Goal: Information Seeking & Learning: Learn about a topic

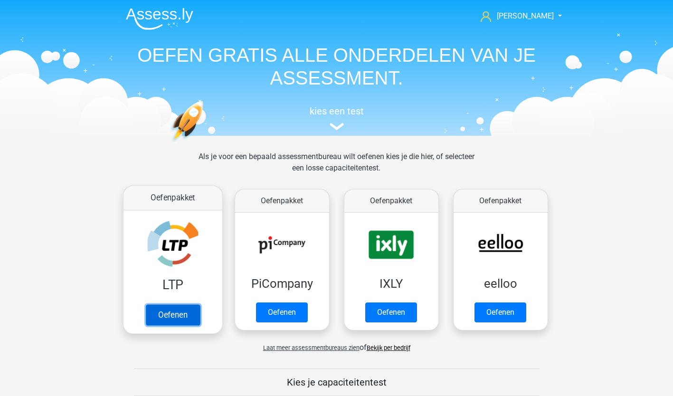
click at [174, 314] on link "Oefenen" at bounding box center [172, 314] width 54 height 21
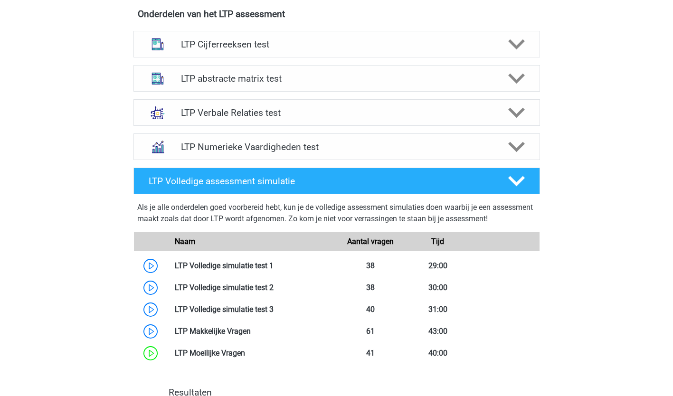
scroll to position [382, 0]
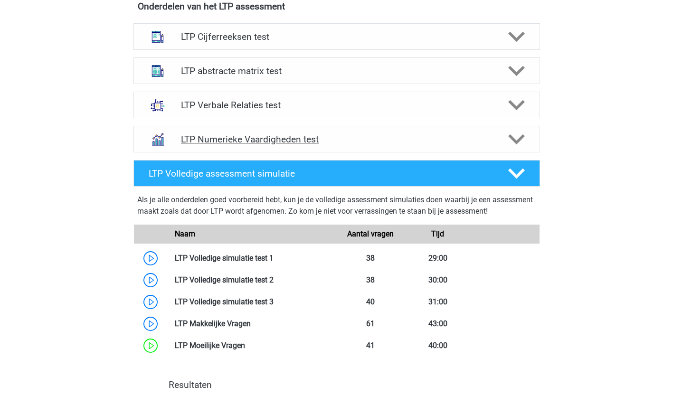
click at [519, 136] on icon at bounding box center [516, 139] width 17 height 17
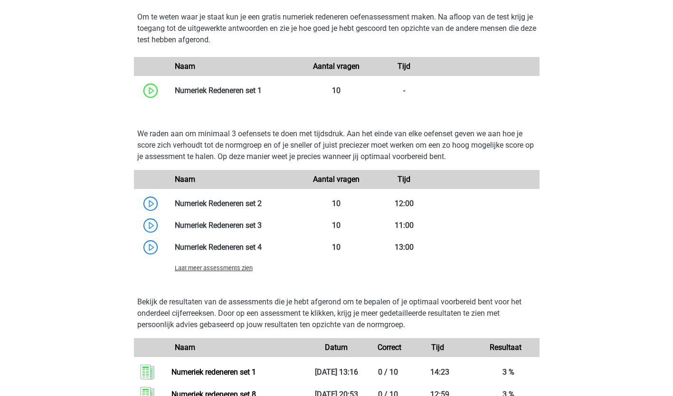
scroll to position [611, 0]
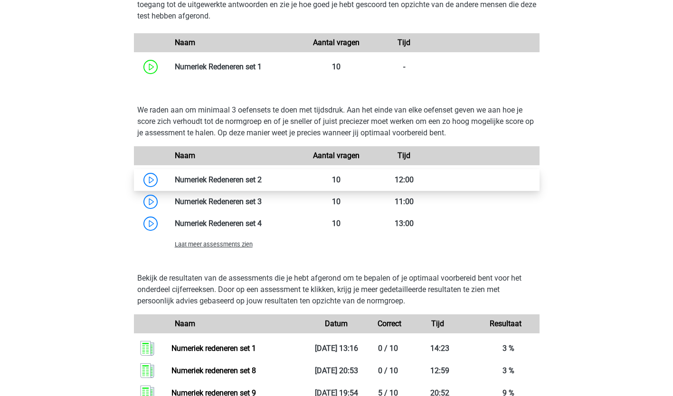
click at [262, 181] on link at bounding box center [262, 179] width 0 height 9
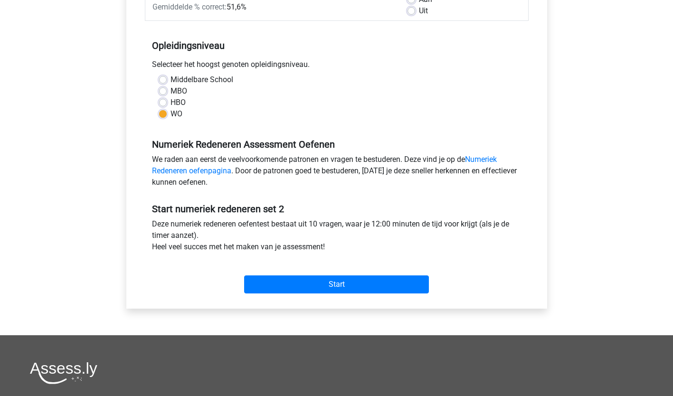
scroll to position [172, 0]
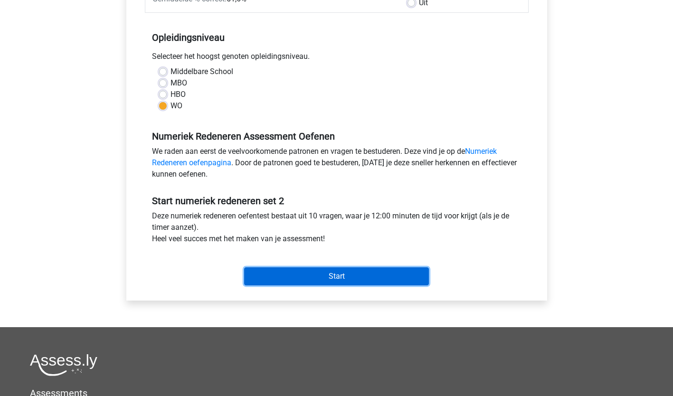
click at [330, 277] on input "Start" at bounding box center [336, 276] width 185 height 18
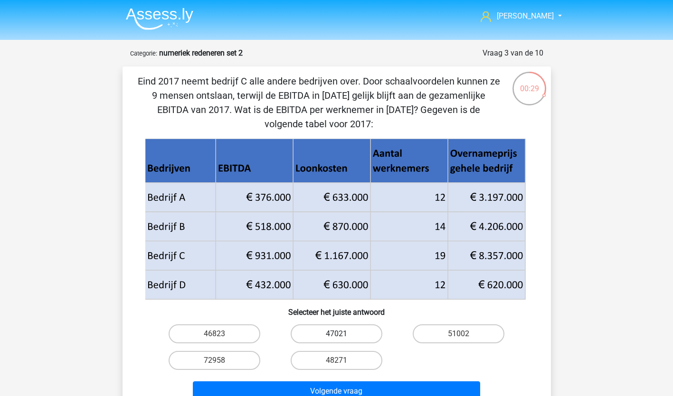
click at [357, 326] on label "47021" at bounding box center [337, 333] width 92 height 19
click at [342, 334] on input "47021" at bounding box center [339, 337] width 6 height 6
radio input "true"
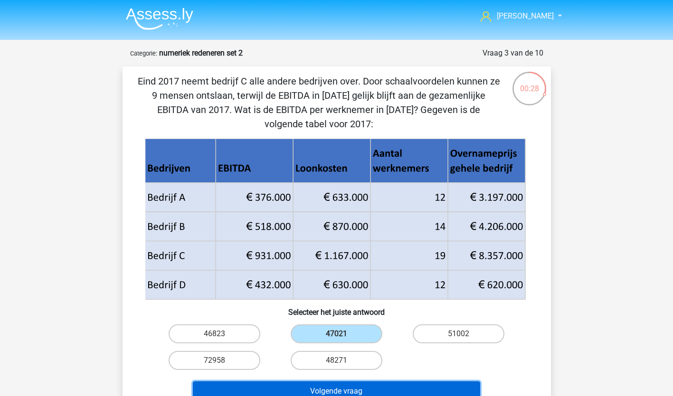
click at [354, 386] on button "Volgende vraag" at bounding box center [336, 391] width 287 height 20
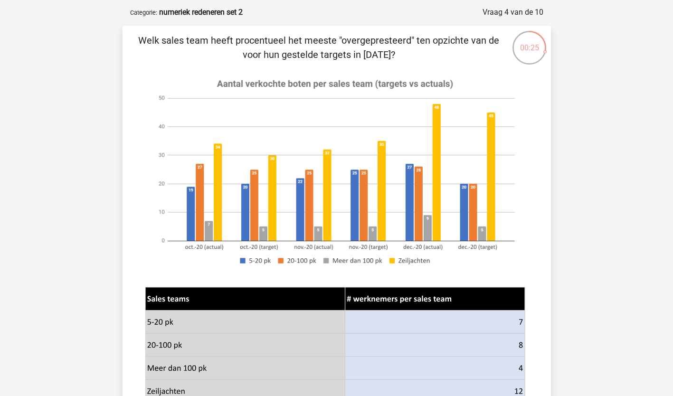
scroll to position [64, 0]
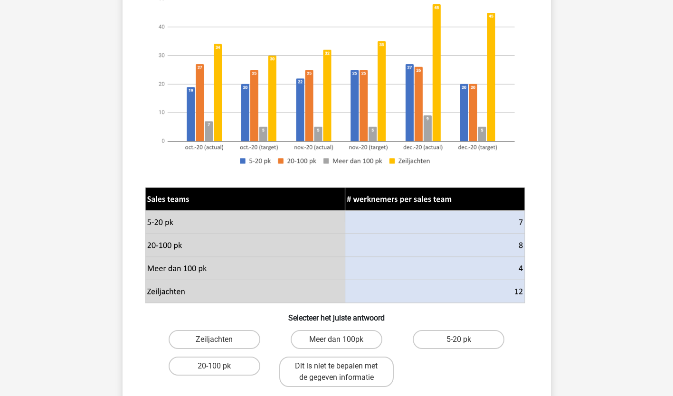
scroll to position [159, 0]
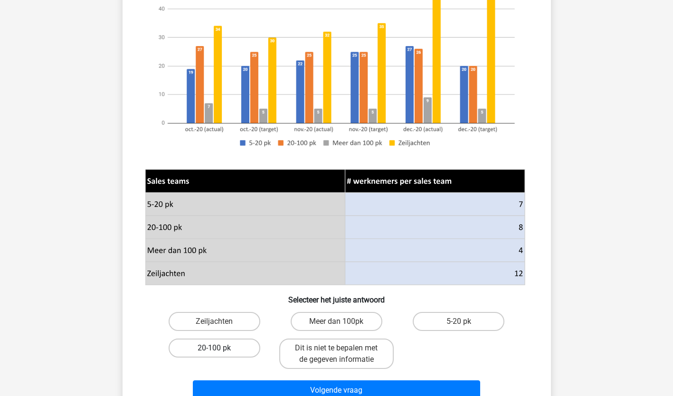
click at [210, 351] on label "20-100 pk" at bounding box center [215, 348] width 92 height 19
click at [214, 351] on input "20-100 pk" at bounding box center [217, 351] width 6 height 6
radio input "true"
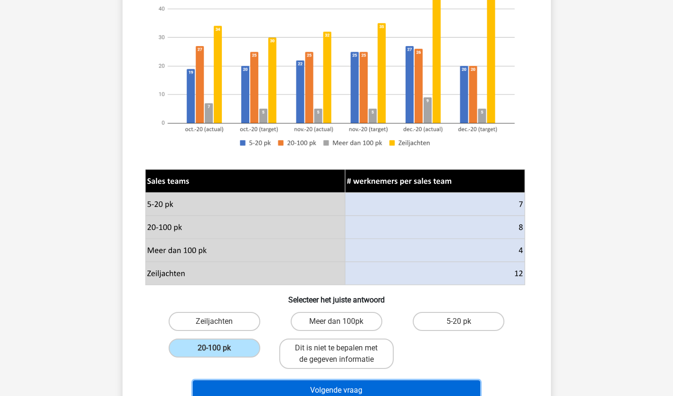
click at [261, 385] on button "Volgende vraag" at bounding box center [336, 390] width 287 height 20
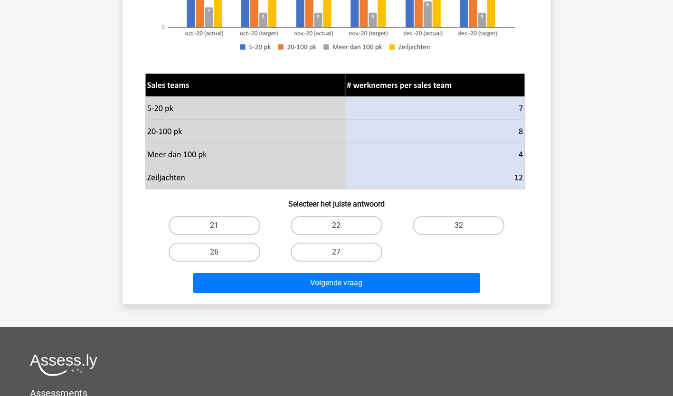
scroll to position [255, 0]
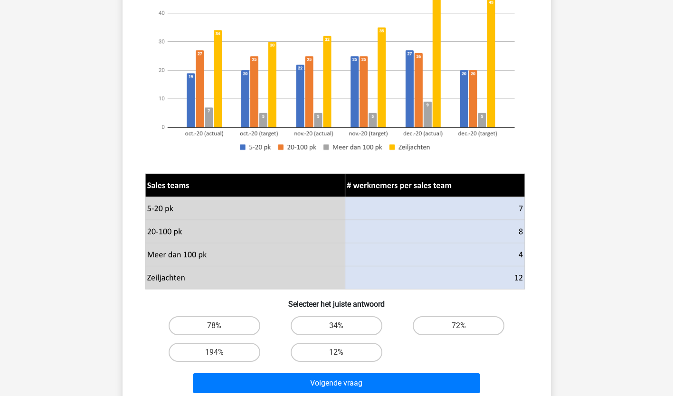
scroll to position [182, 0]
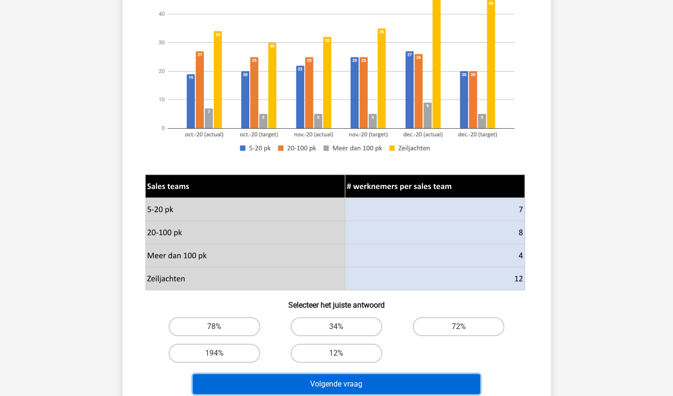
click at [413, 378] on button "Volgende vraag" at bounding box center [336, 384] width 287 height 20
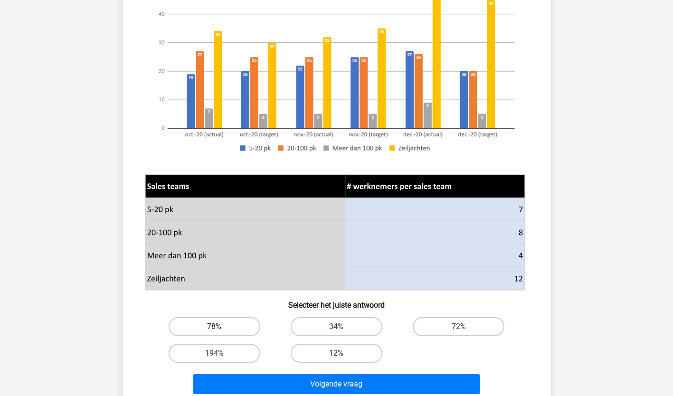
click at [216, 324] on label "78%" at bounding box center [215, 326] width 92 height 19
click at [216, 327] on input "78%" at bounding box center [217, 330] width 6 height 6
radio input "true"
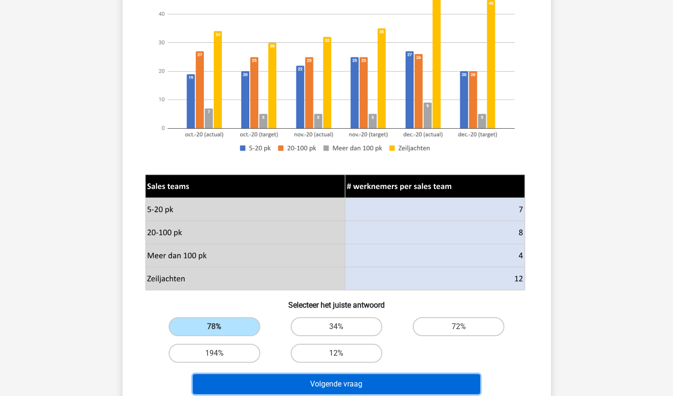
click at [309, 382] on button "Volgende vraag" at bounding box center [336, 384] width 287 height 20
click at [348, 380] on button "Volgende vraag" at bounding box center [336, 384] width 287 height 20
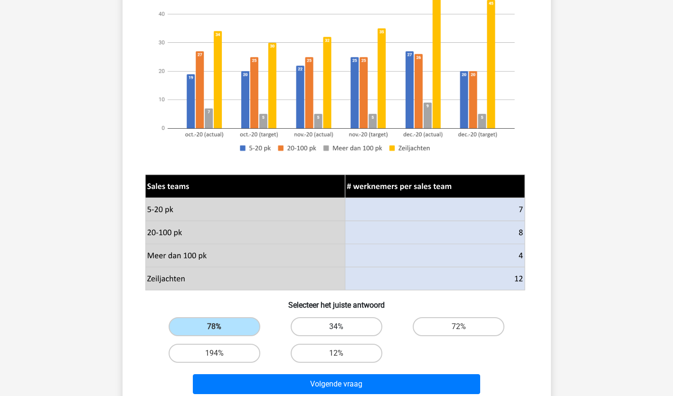
click at [353, 328] on label "34%" at bounding box center [337, 326] width 92 height 19
click at [342, 328] on input "34%" at bounding box center [339, 330] width 6 height 6
radio input "true"
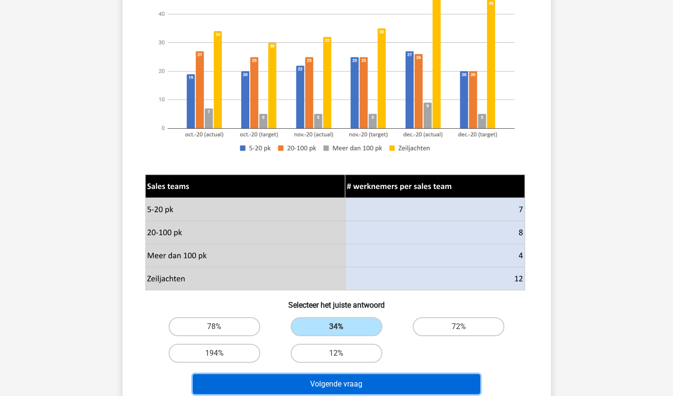
click at [336, 380] on button "Volgende vraag" at bounding box center [336, 384] width 287 height 20
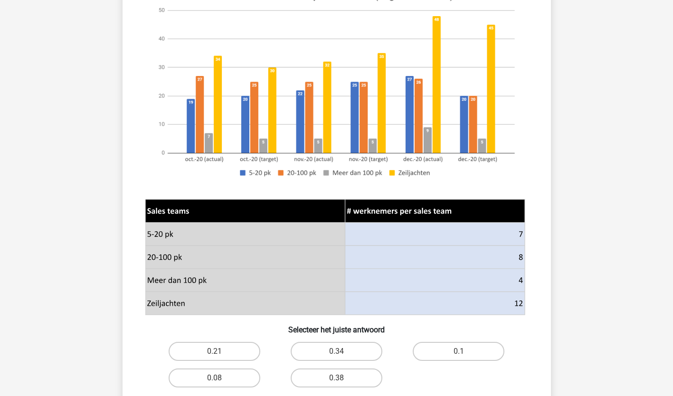
scroll to position [207, 0]
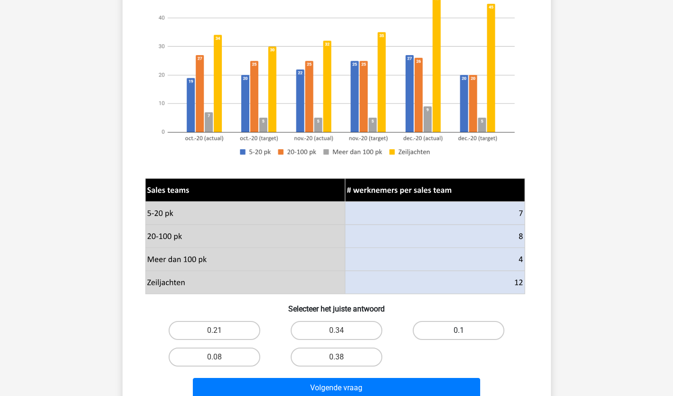
click at [475, 325] on label "0.1" at bounding box center [459, 330] width 92 height 19
click at [465, 330] on input "0.1" at bounding box center [462, 333] width 6 height 6
radio input "true"
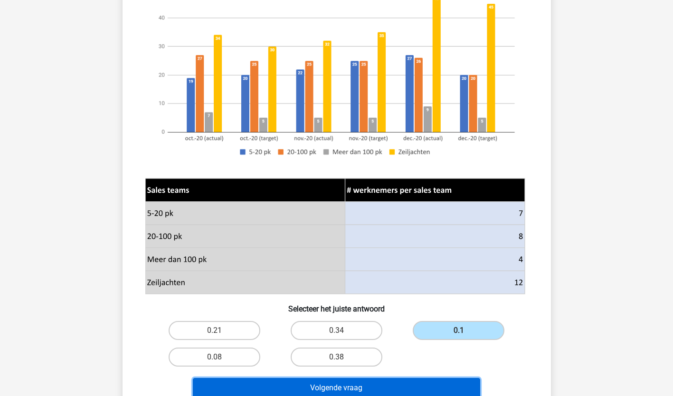
click at [389, 387] on button "Volgende vraag" at bounding box center [336, 388] width 287 height 20
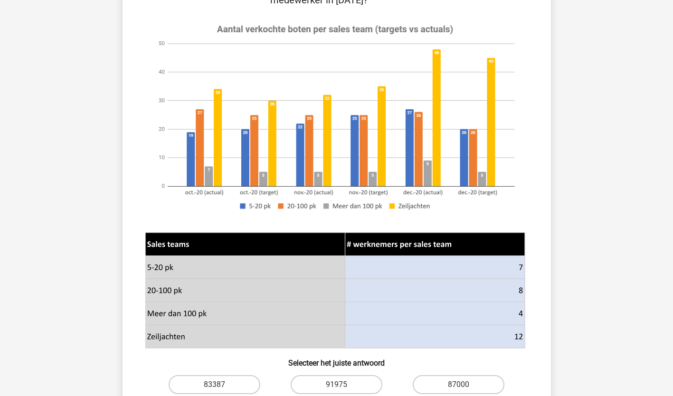
scroll to position [187, 0]
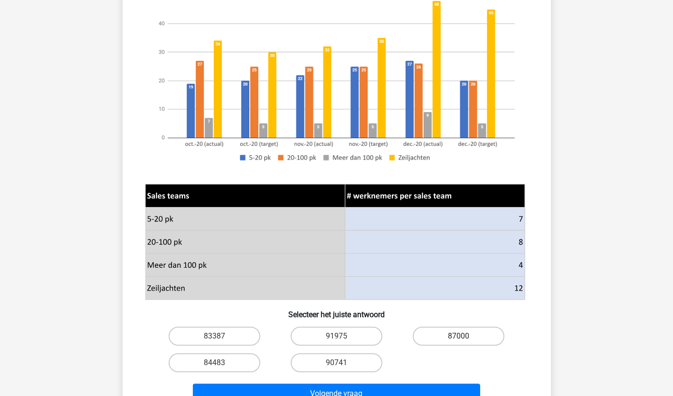
click at [469, 332] on label "87000" at bounding box center [459, 336] width 92 height 19
click at [465, 336] on input "87000" at bounding box center [462, 339] width 6 height 6
radio input "true"
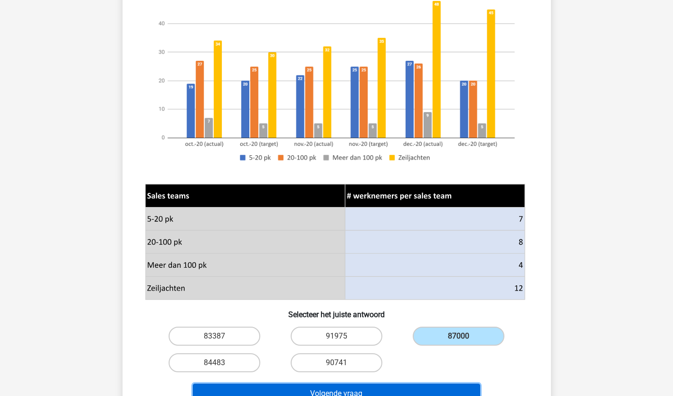
click at [425, 387] on button "Volgende vraag" at bounding box center [336, 394] width 287 height 20
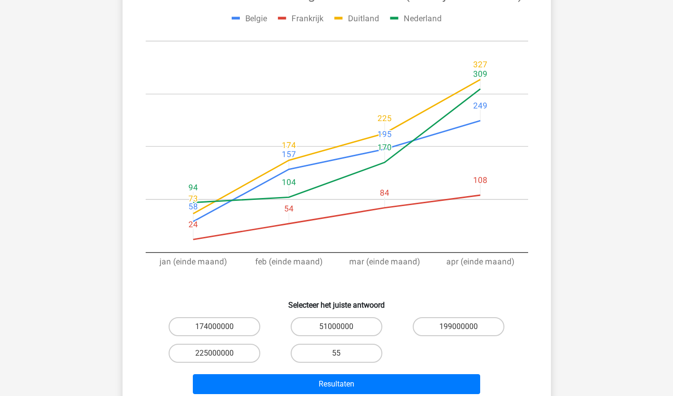
scroll to position [139, 0]
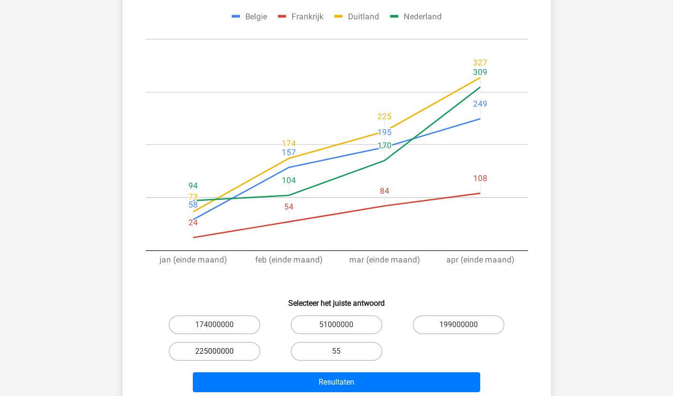
click at [223, 349] on label "225000000" at bounding box center [215, 351] width 92 height 19
click at [220, 351] on input "225000000" at bounding box center [217, 354] width 6 height 6
radio input "true"
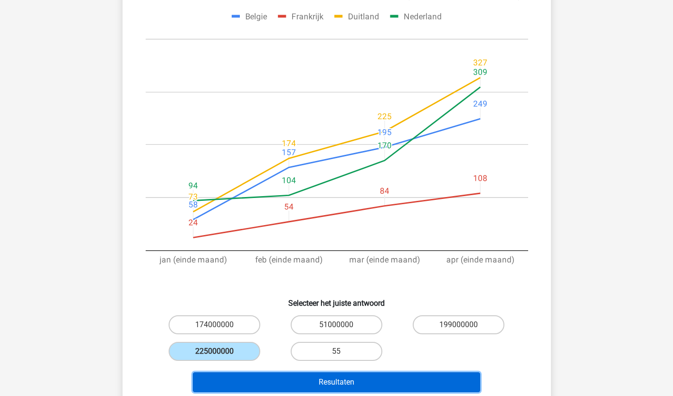
click at [256, 375] on button "Resultaten" at bounding box center [336, 382] width 287 height 20
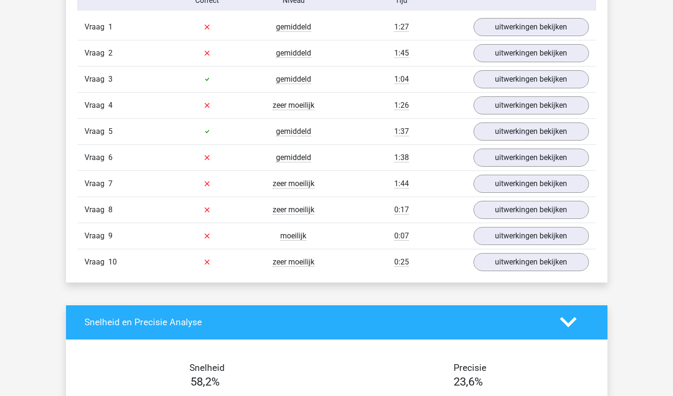
scroll to position [614, 0]
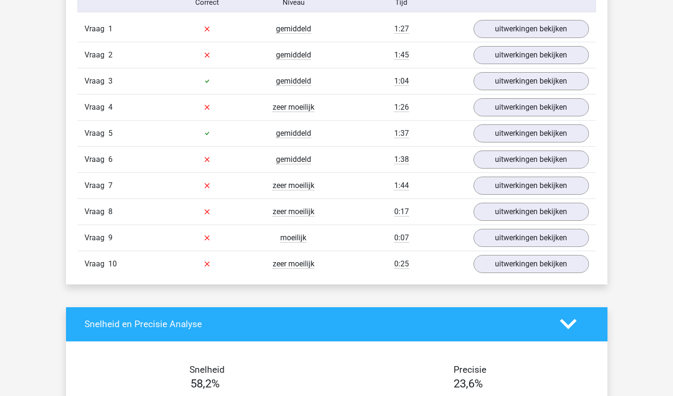
drag, startPoint x: 628, startPoint y: 204, endPoint x: 621, endPoint y: 180, distance: 24.3
click at [627, 199] on div "chantal vandersprong@lovislaw.nl" at bounding box center [336, 256] width 673 height 1741
drag, startPoint x: 618, startPoint y: 176, endPoint x: 615, endPoint y: 169, distance: 7.7
click at [617, 173] on div "chantal vandersprong@lovislaw.nl" at bounding box center [336, 256] width 673 height 1741
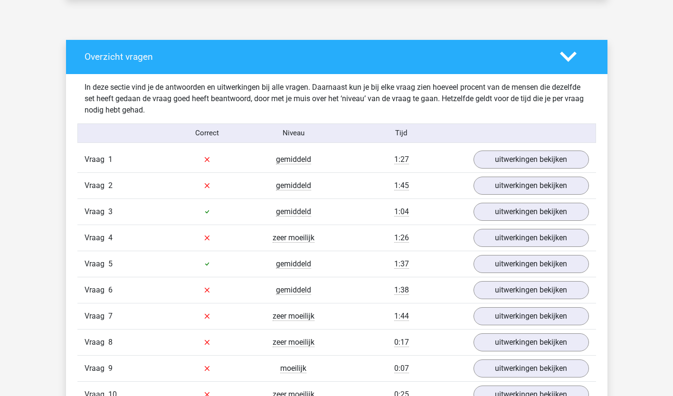
scroll to position [495, 0]
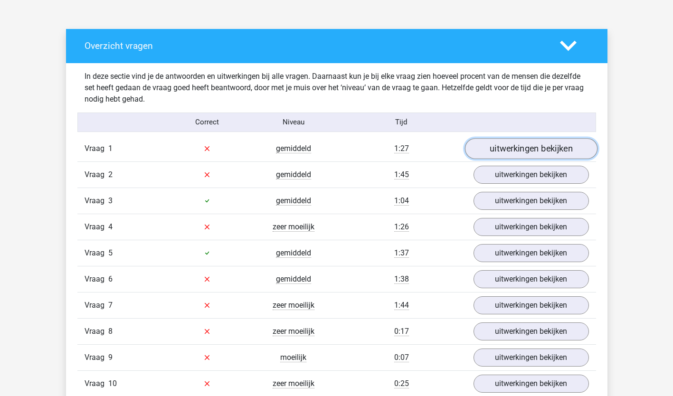
click at [541, 145] on link "uitwerkingen bekijken" at bounding box center [530, 148] width 132 height 21
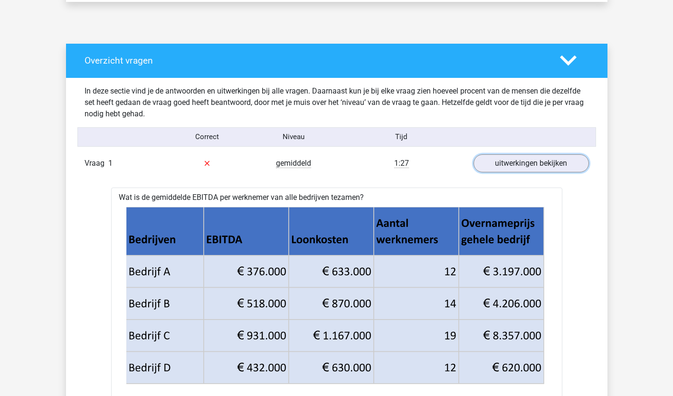
scroll to position [469, 0]
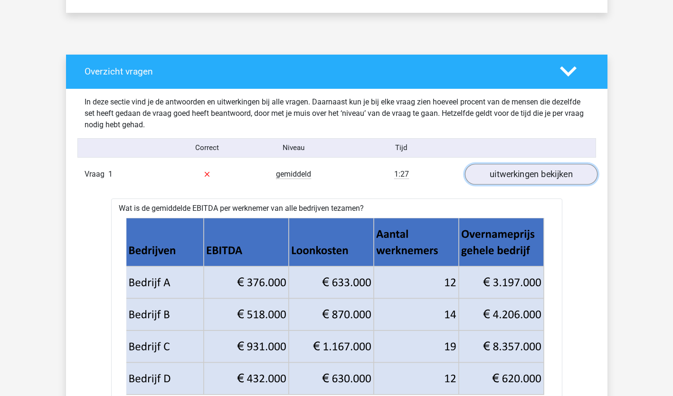
click at [570, 173] on link "uitwerkingen bekijken" at bounding box center [530, 174] width 132 height 21
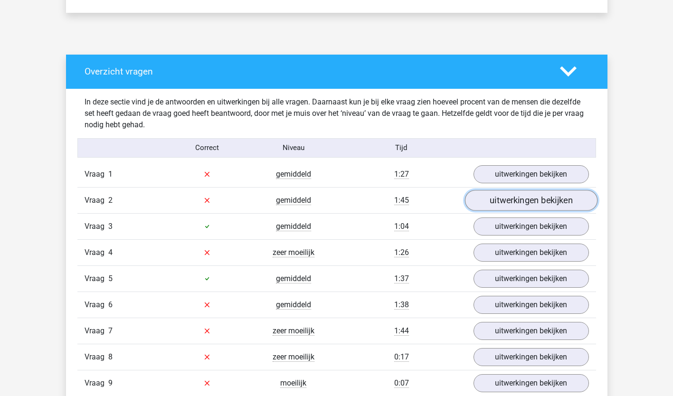
click at [572, 198] on link "uitwerkingen bekijken" at bounding box center [530, 200] width 132 height 21
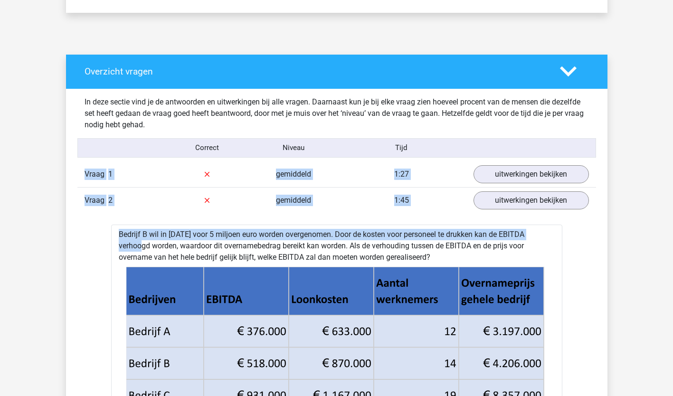
drag, startPoint x: 672, startPoint y: 152, endPoint x: 681, endPoint y: 231, distance: 79.4
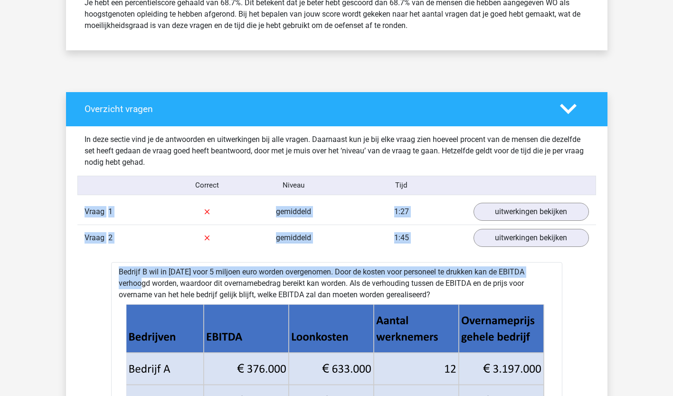
scroll to position [385, 0]
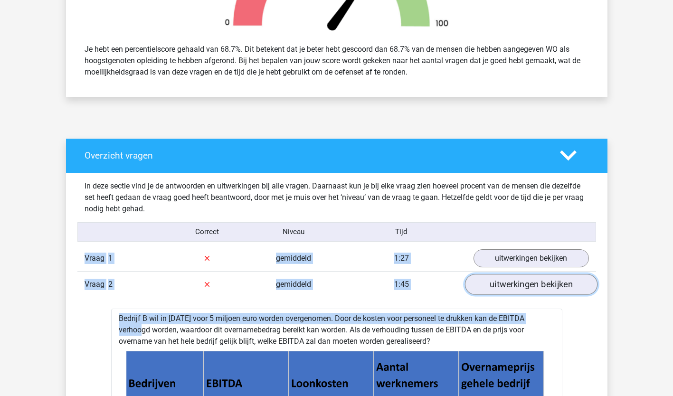
click at [557, 292] on link "uitwerkingen bekijken" at bounding box center [530, 284] width 132 height 21
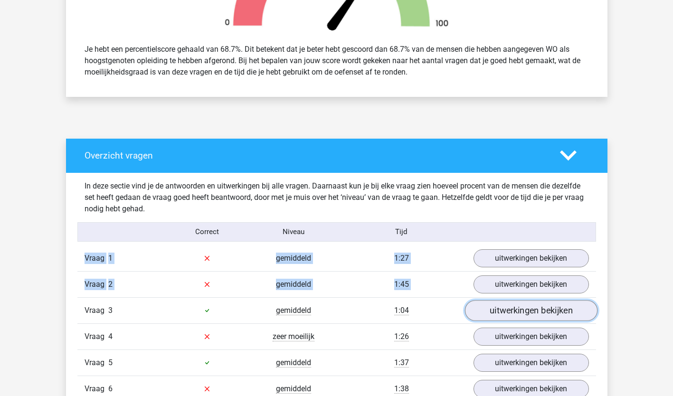
click at [561, 306] on link "uitwerkingen bekijken" at bounding box center [530, 310] width 132 height 21
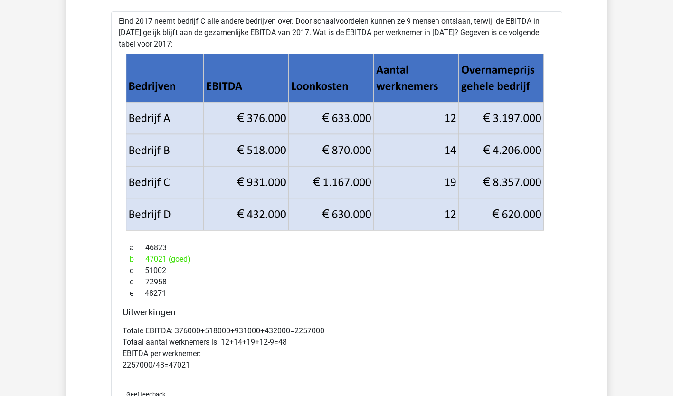
scroll to position [616, 0]
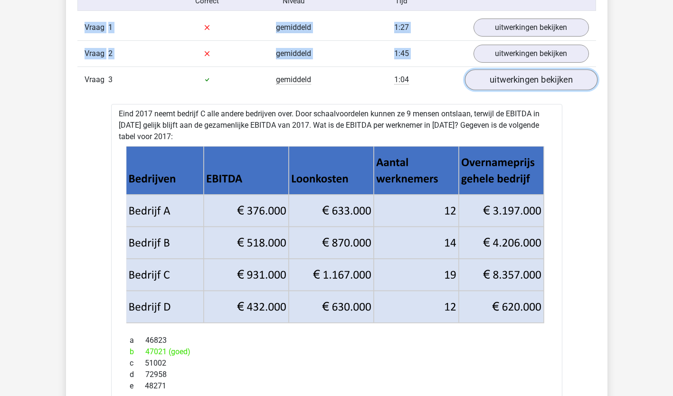
click at [574, 77] on link "uitwerkingen bekijken" at bounding box center [530, 79] width 132 height 21
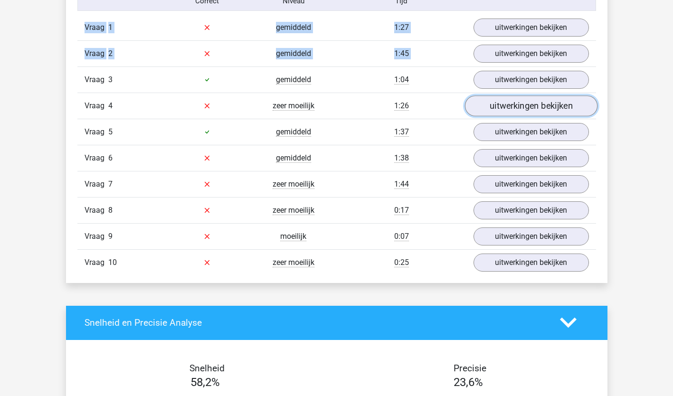
click at [533, 105] on link "uitwerkingen bekijken" at bounding box center [530, 105] width 132 height 21
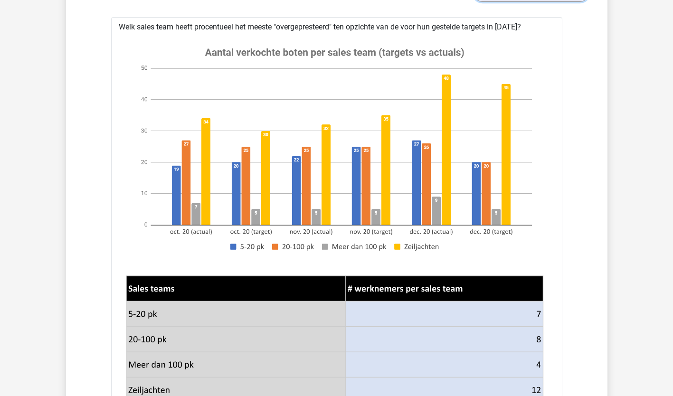
scroll to position [676, 0]
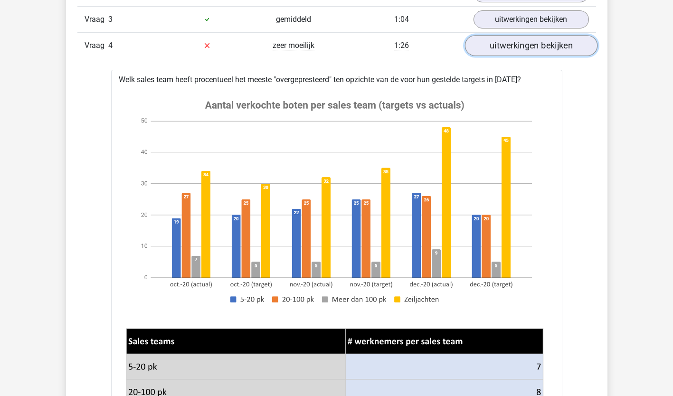
click at [549, 42] on link "uitwerkingen bekijken" at bounding box center [530, 45] width 132 height 21
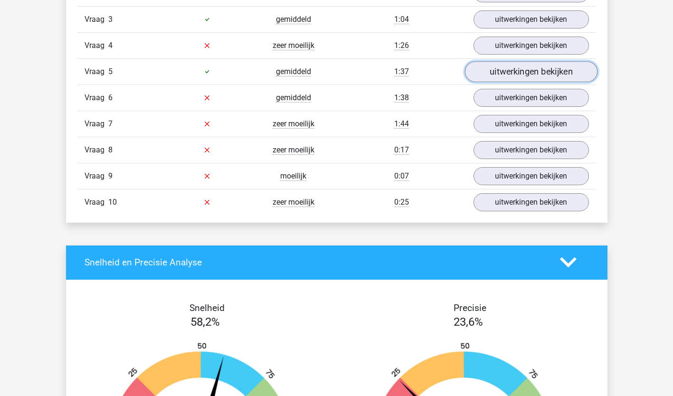
click at [560, 74] on link "uitwerkingen bekijken" at bounding box center [530, 71] width 132 height 21
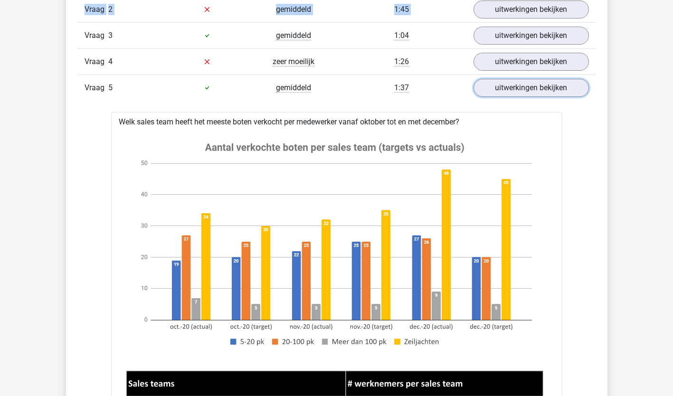
scroll to position [629, 0]
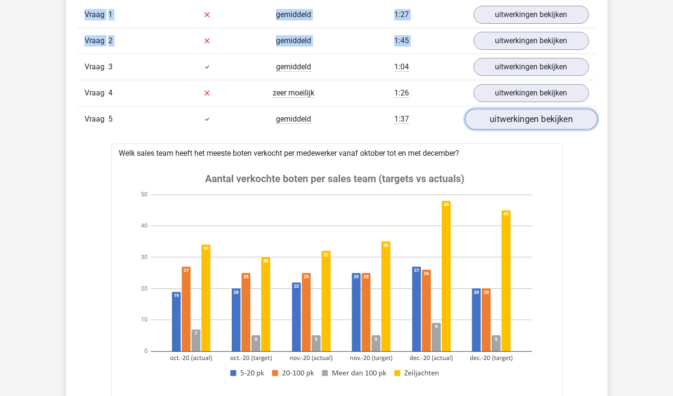
click at [556, 125] on link "uitwerkingen bekijken" at bounding box center [530, 119] width 132 height 21
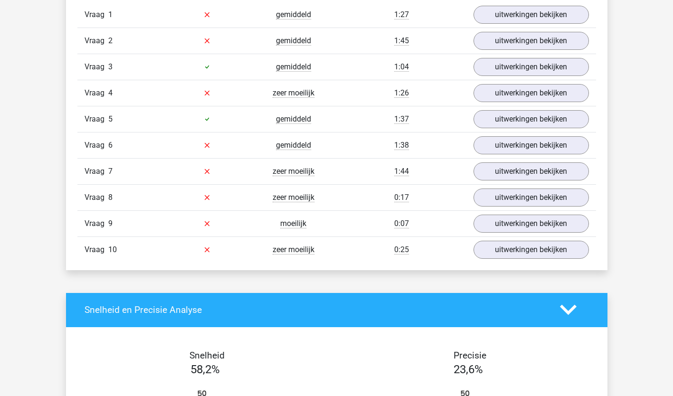
click at [557, 135] on div "Vraag 6 gemiddeld 1:38 uitwerkingen bekijken" at bounding box center [336, 145] width 519 height 26
click at [557, 142] on link "uitwerkingen bekijken" at bounding box center [530, 145] width 132 height 21
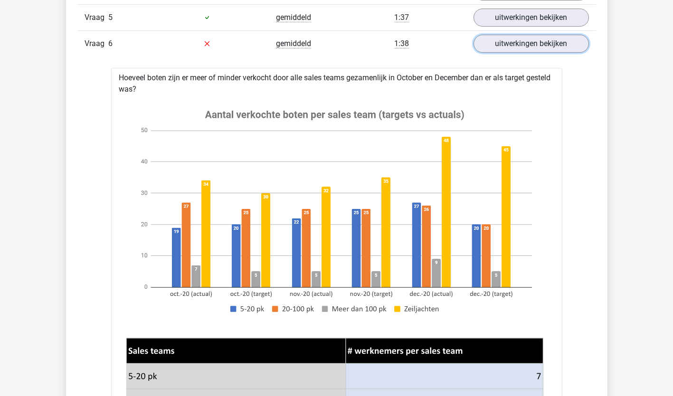
scroll to position [717, 0]
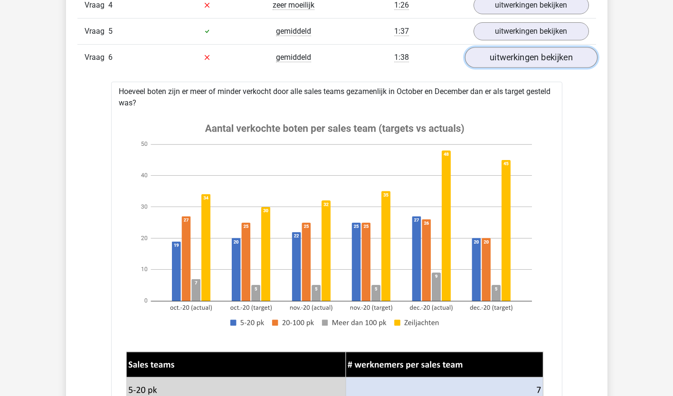
click at [575, 57] on link "uitwerkingen bekijken" at bounding box center [530, 57] width 132 height 21
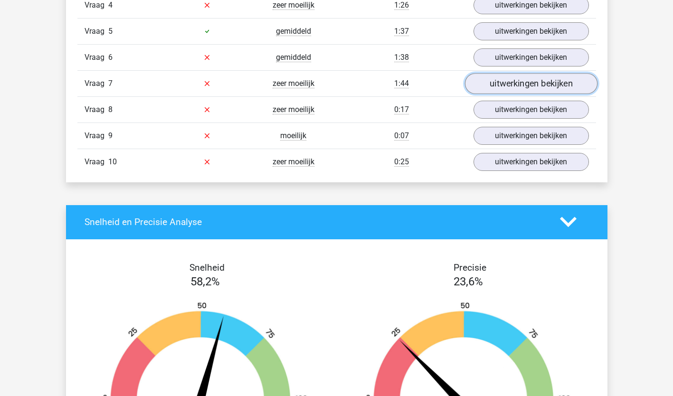
click at [569, 78] on link "uitwerkingen bekijken" at bounding box center [530, 83] width 132 height 21
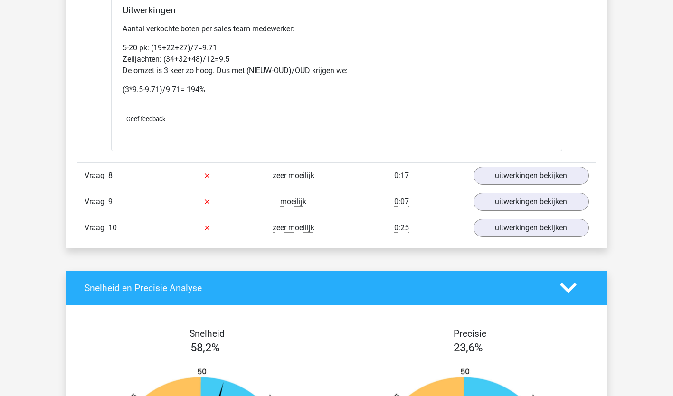
scroll to position [1316, 0]
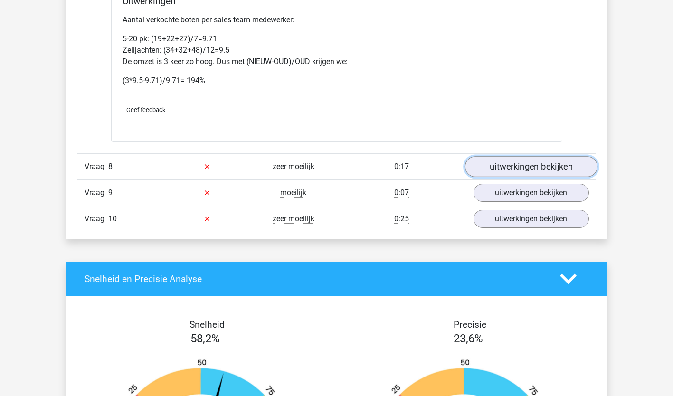
click at [562, 167] on link "uitwerkingen bekijken" at bounding box center [530, 166] width 132 height 21
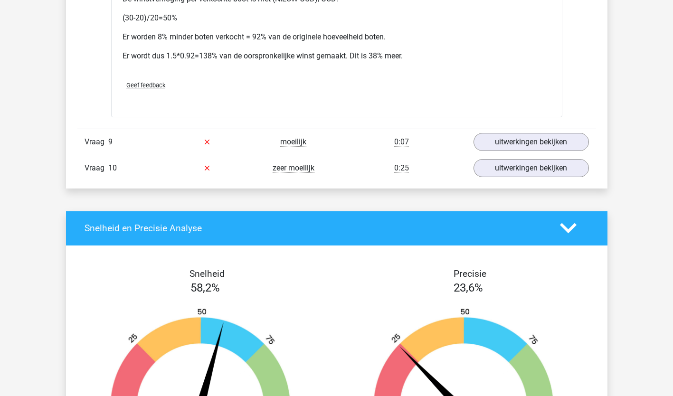
scroll to position [2101, 0]
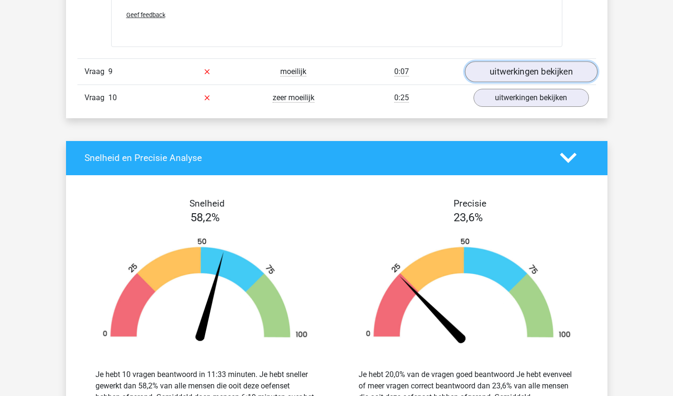
click at [524, 66] on link "uitwerkingen bekijken" at bounding box center [530, 71] width 132 height 21
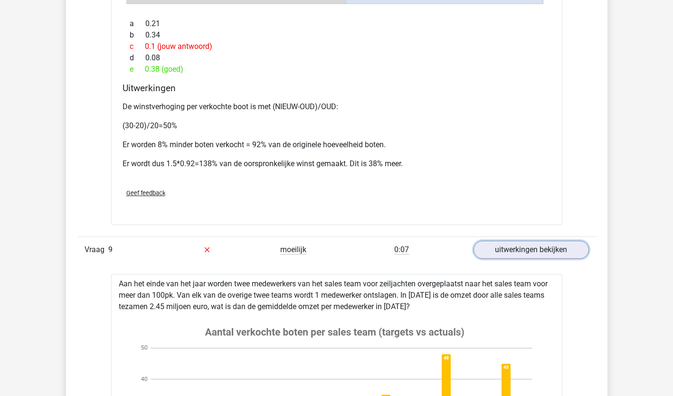
scroll to position [1890, 0]
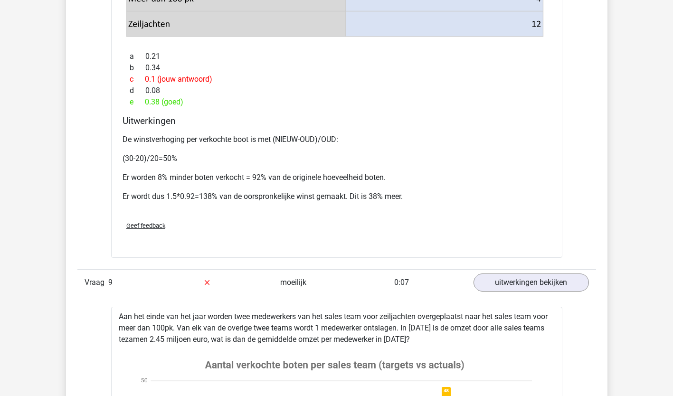
click at [527, 282] on link "uitwerkingen bekijken" at bounding box center [530, 282] width 132 height 21
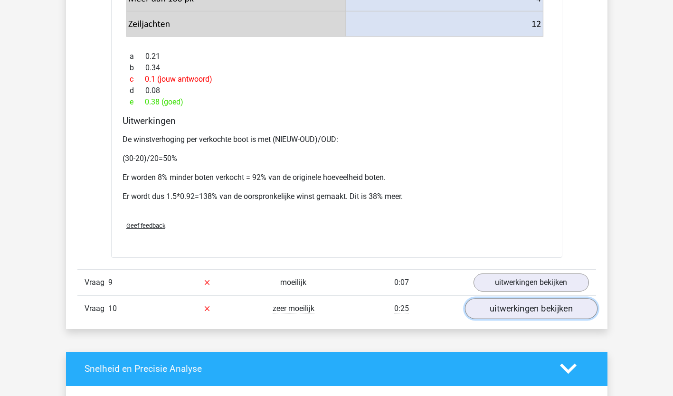
click at [528, 306] on link "uitwerkingen bekijken" at bounding box center [530, 308] width 132 height 21
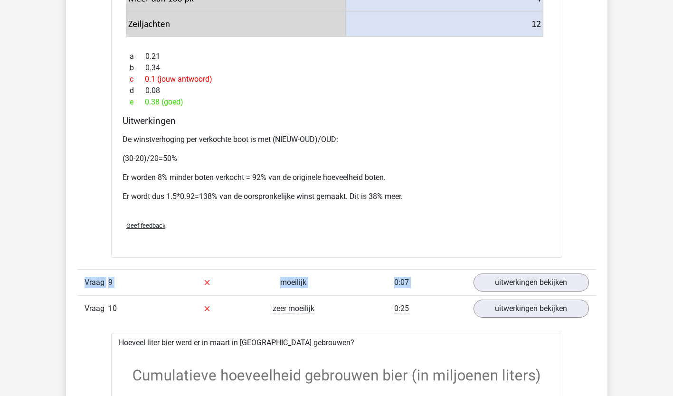
drag, startPoint x: 672, startPoint y: 236, endPoint x: 681, endPoint y: 284, distance: 48.7
drag, startPoint x: 679, startPoint y: 284, endPoint x: 571, endPoint y: 207, distance: 133.5
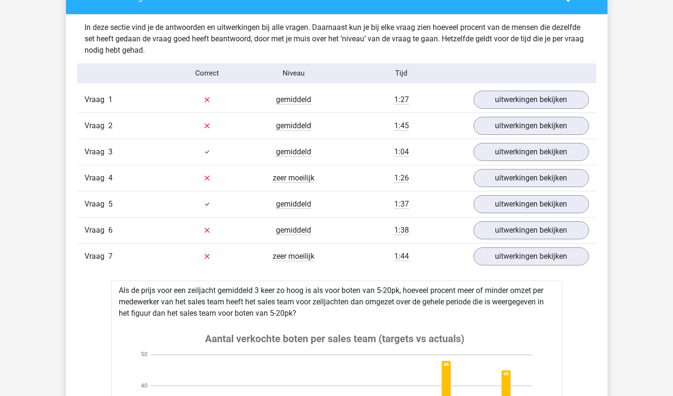
scroll to position [500, 0]
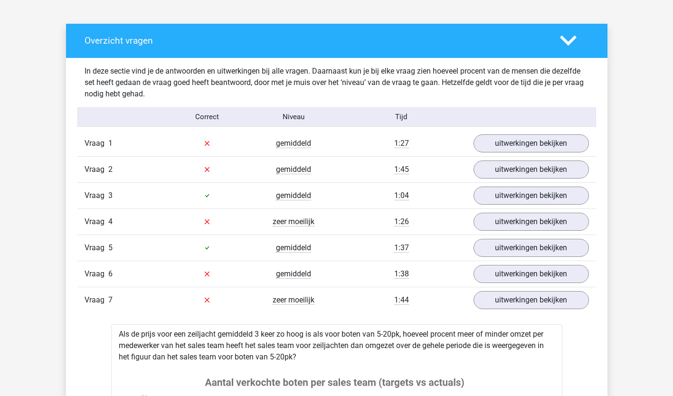
click at [560, 45] on icon at bounding box center [568, 40] width 17 height 17
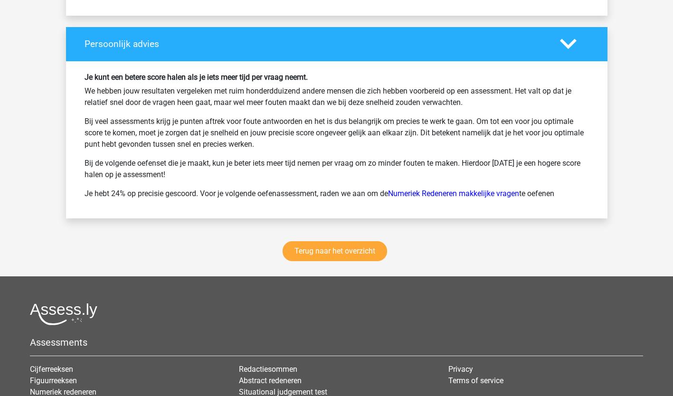
scroll to position [890, 0]
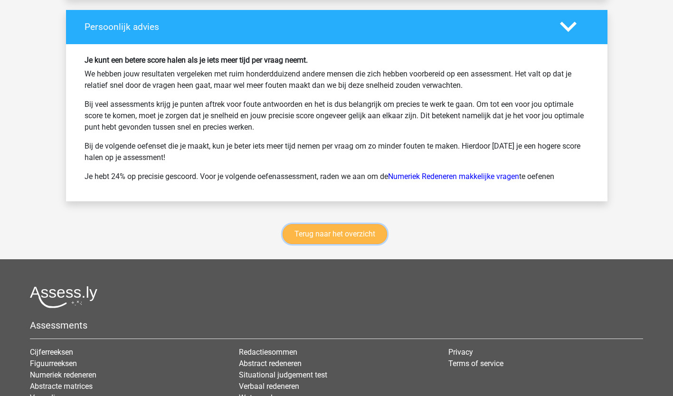
click at [345, 230] on link "Terug naar het overzicht" at bounding box center [335, 234] width 104 height 20
click at [334, 234] on link "Terug naar het overzicht" at bounding box center [335, 234] width 104 height 20
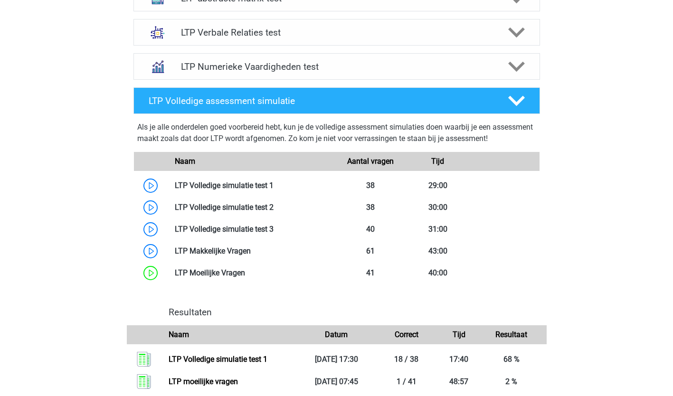
scroll to position [459, 0]
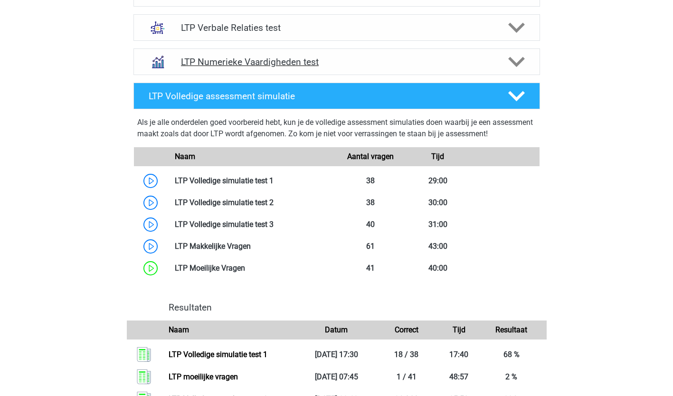
click at [515, 65] on polygon at bounding box center [516, 62] width 17 height 10
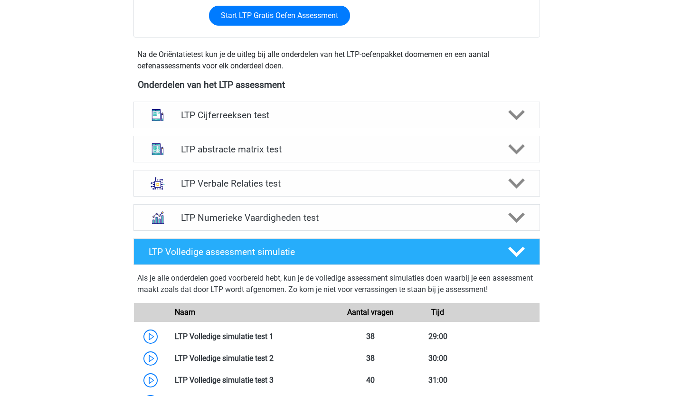
scroll to position [304, 0]
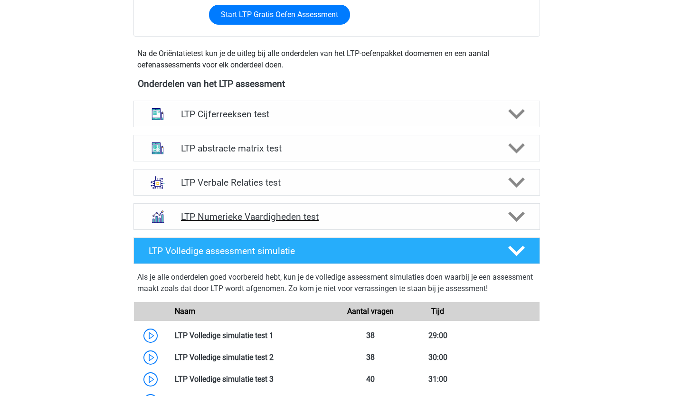
click at [510, 218] on icon at bounding box center [516, 216] width 17 height 17
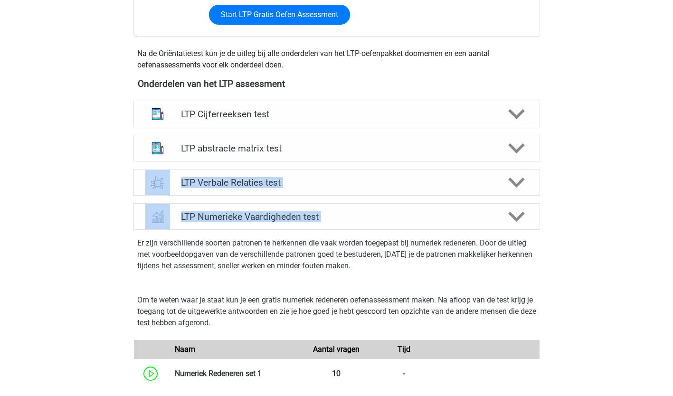
drag, startPoint x: 672, startPoint y: 151, endPoint x: 675, endPoint y: 222, distance: 70.8
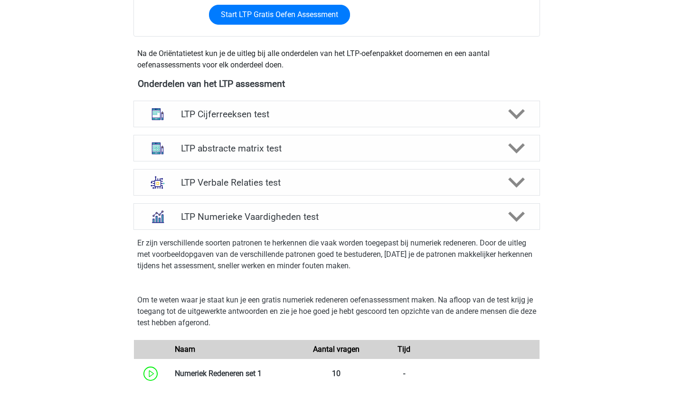
drag, startPoint x: 602, startPoint y: 165, endPoint x: 585, endPoint y: 59, distance: 107.7
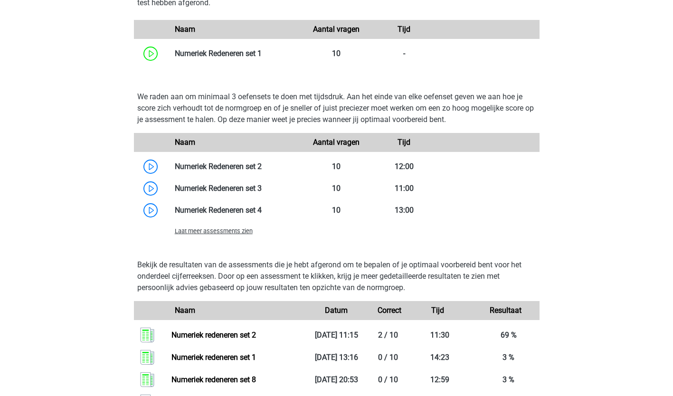
scroll to position [635, 0]
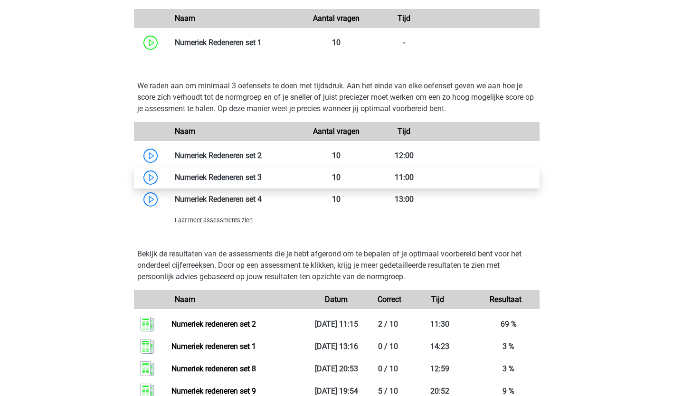
click at [262, 176] on link at bounding box center [262, 177] width 0 height 9
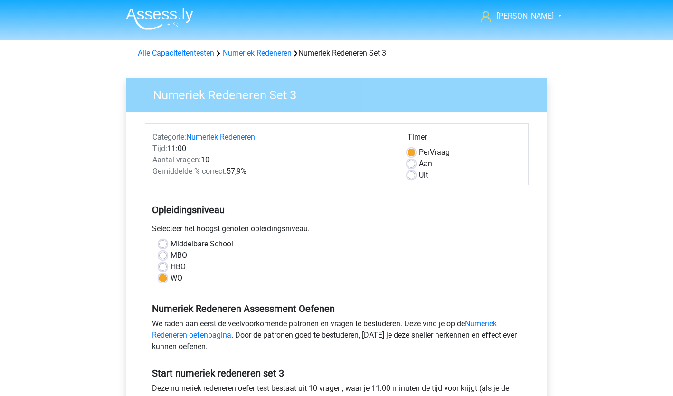
click at [419, 177] on label "Uit" at bounding box center [423, 175] width 9 height 11
click at [411, 177] on input "Uit" at bounding box center [411, 174] width 8 height 9
radio input "true"
click at [419, 166] on label "Aan" at bounding box center [425, 163] width 13 height 11
click at [411, 166] on input "Aan" at bounding box center [411, 162] width 8 height 9
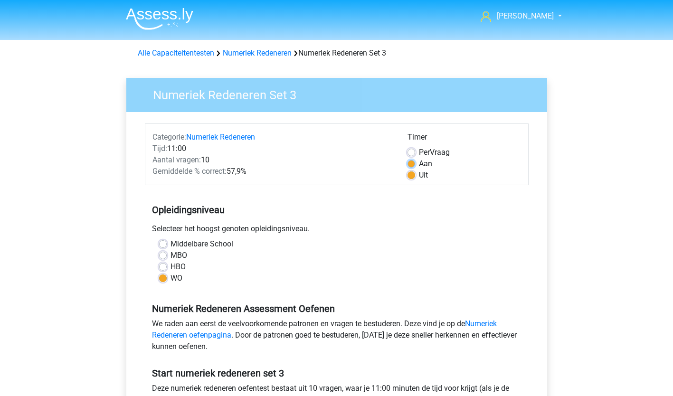
radio input "true"
click at [411, 148] on div "Per Vraag" at bounding box center [463, 152] width 113 height 11
click at [419, 152] on label "Per Vraag" at bounding box center [434, 152] width 31 height 11
click at [409, 152] on input "Per Vraag" at bounding box center [411, 151] width 8 height 9
radio input "true"
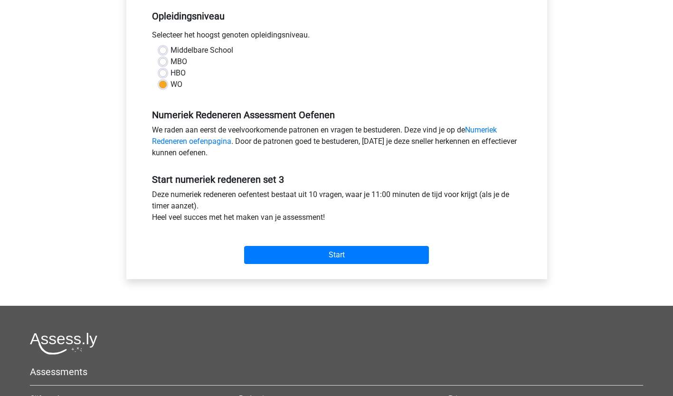
scroll to position [202, 0]
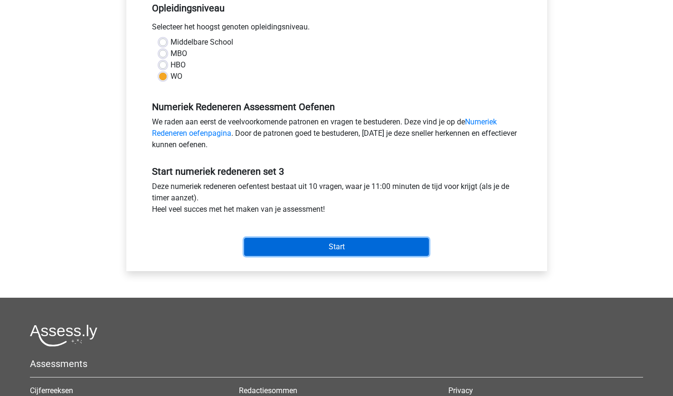
click at [334, 246] on input "Start" at bounding box center [336, 247] width 185 height 18
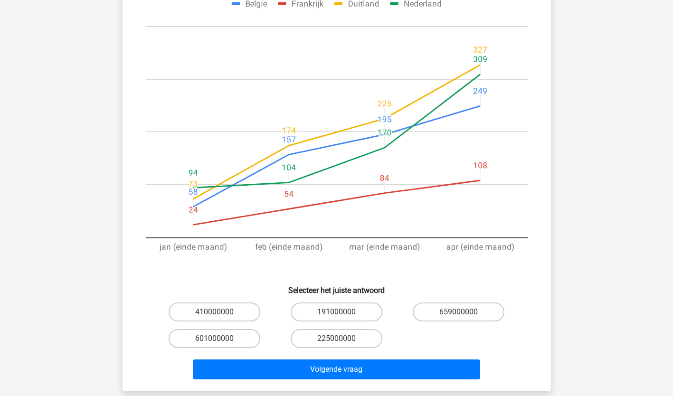
scroll to position [157, 0]
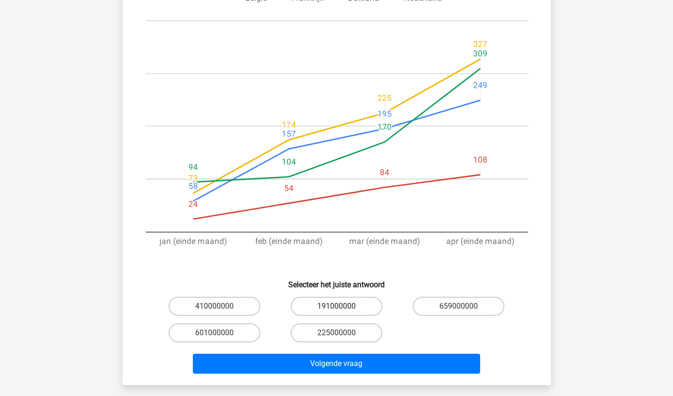
click at [332, 300] on label "191000000" at bounding box center [337, 306] width 92 height 19
click at [336, 306] on input "191000000" at bounding box center [339, 309] width 6 height 6
radio input "true"
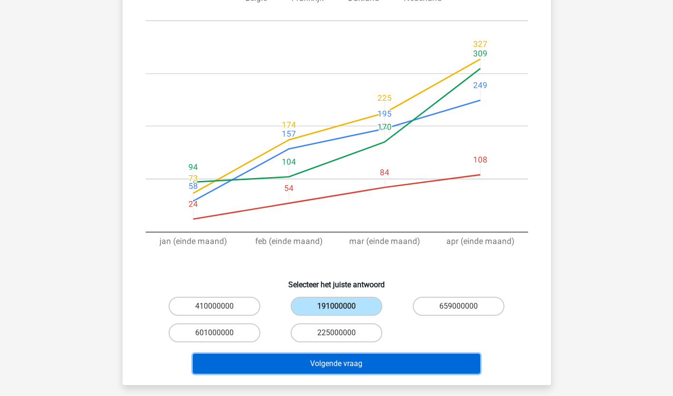
click at [333, 366] on button "Volgende vraag" at bounding box center [336, 364] width 287 height 20
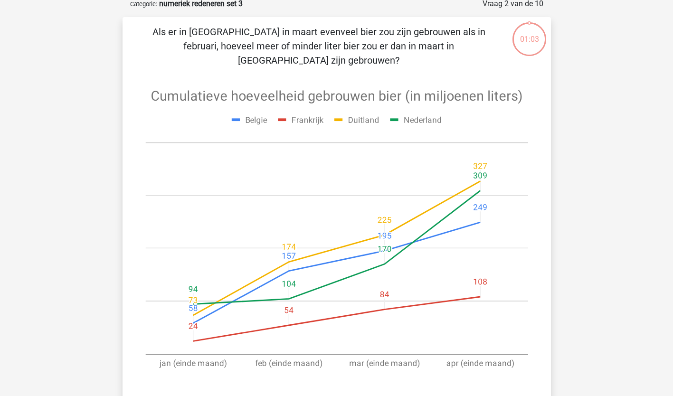
scroll to position [47, 0]
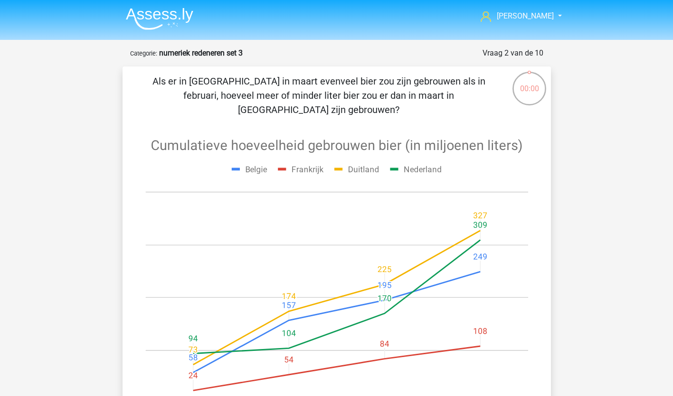
scroll to position [47, 0]
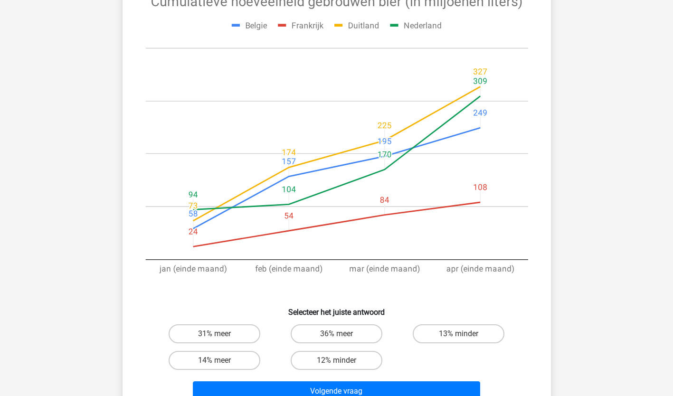
scroll to position [171, 0]
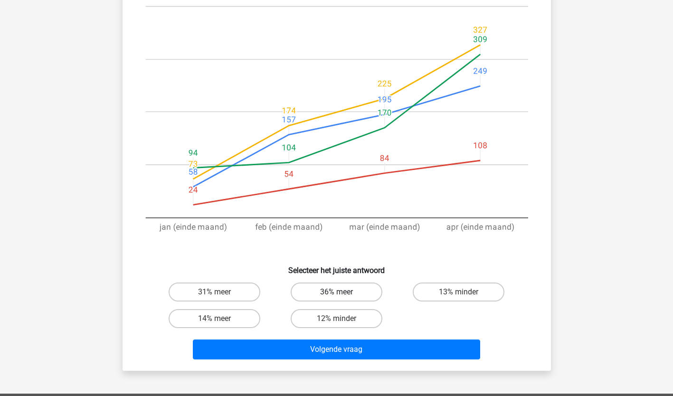
click at [358, 292] on label "36% meer" at bounding box center [337, 292] width 92 height 19
click at [342, 292] on input "36% meer" at bounding box center [339, 295] width 6 height 6
radio input "true"
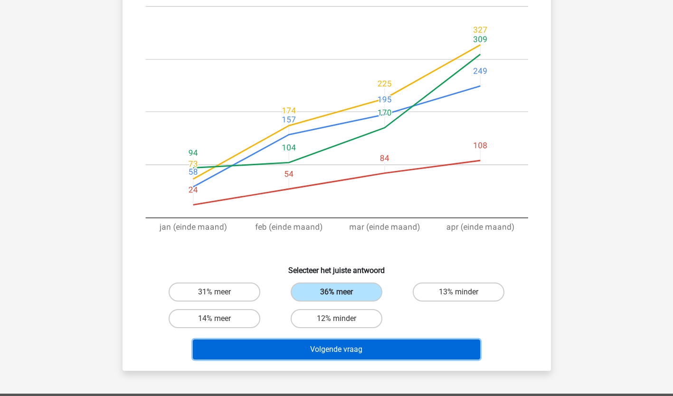
click at [338, 345] on button "Volgende vraag" at bounding box center [336, 350] width 287 height 20
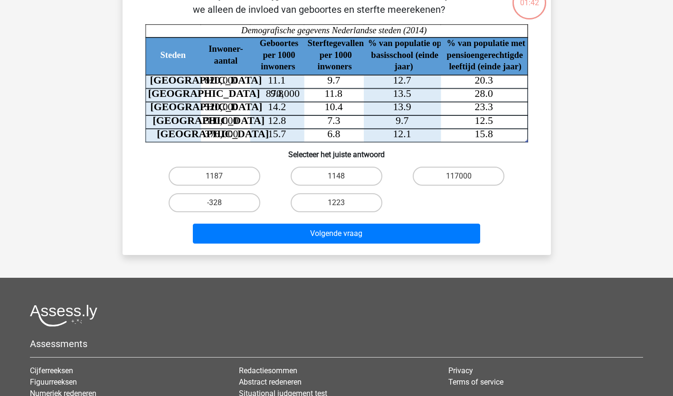
scroll to position [47, 0]
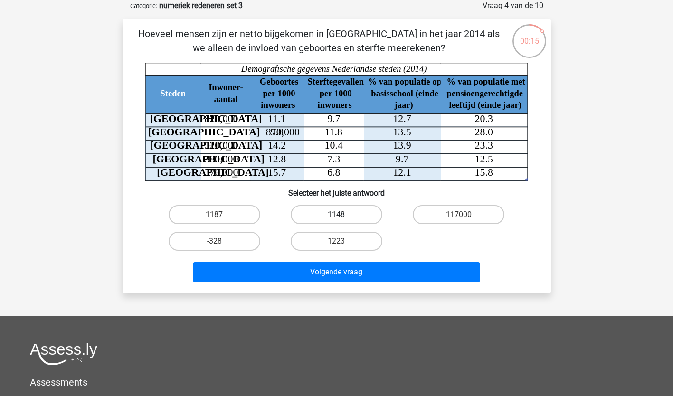
click at [341, 206] on label "1148" at bounding box center [337, 214] width 92 height 19
click at [341, 215] on input "1148" at bounding box center [339, 218] width 6 height 6
radio input "true"
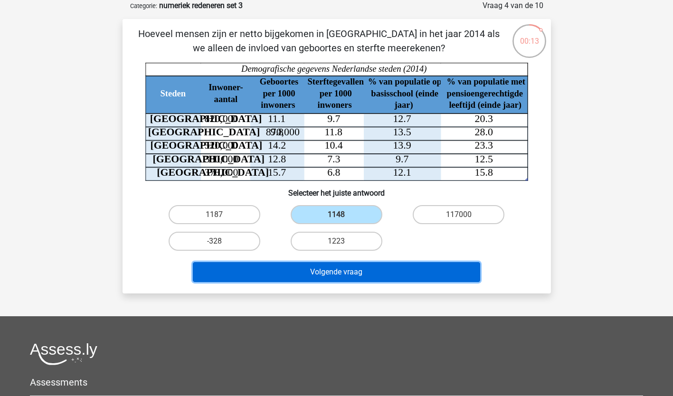
click at [344, 271] on button "Volgende vraag" at bounding box center [336, 272] width 287 height 20
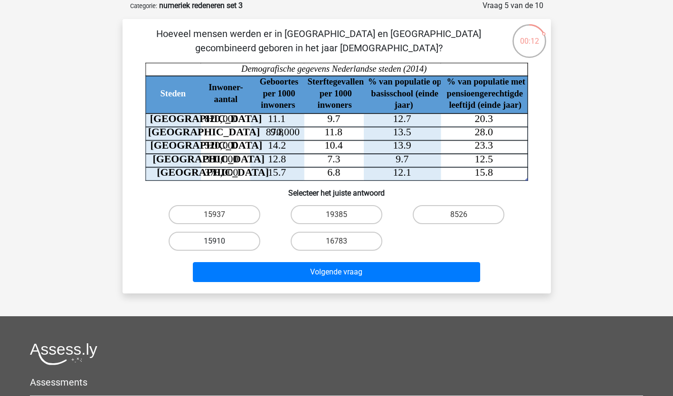
click at [249, 244] on label "15910" at bounding box center [215, 241] width 92 height 19
click at [220, 244] on input "15910" at bounding box center [217, 244] width 6 height 6
radio input "true"
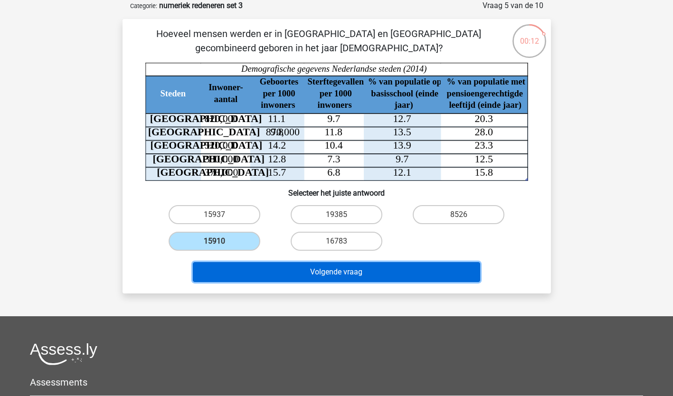
click at [251, 269] on button "Volgende vraag" at bounding box center [336, 272] width 287 height 20
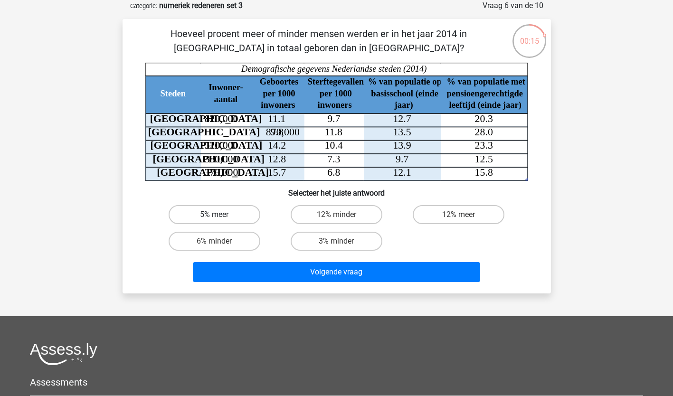
drag, startPoint x: 226, startPoint y: 216, endPoint x: 233, endPoint y: 218, distance: 7.5
click at [233, 218] on label "5% meer" at bounding box center [215, 214] width 92 height 19
click at [220, 218] on input "5% meer" at bounding box center [217, 218] width 6 height 6
radio input "true"
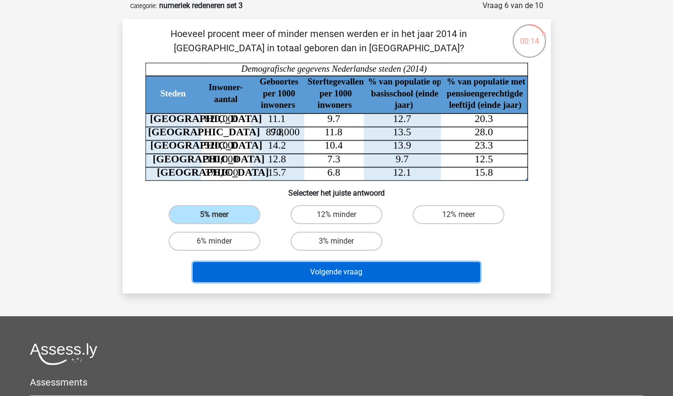
click at [362, 269] on button "Volgende vraag" at bounding box center [336, 272] width 287 height 20
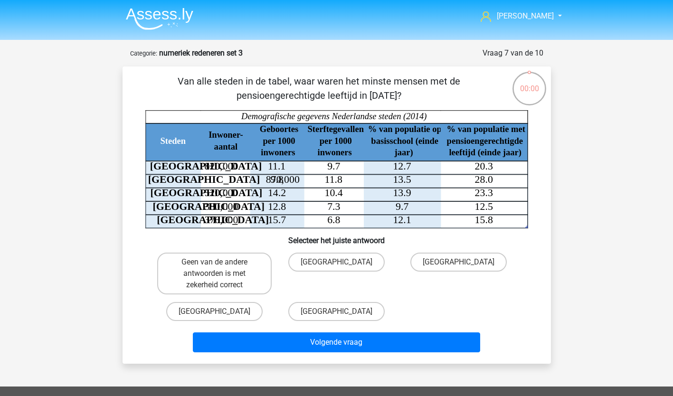
scroll to position [47, 0]
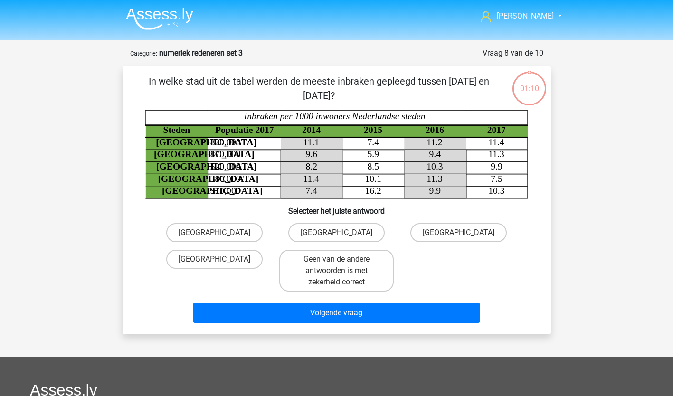
scroll to position [47, 0]
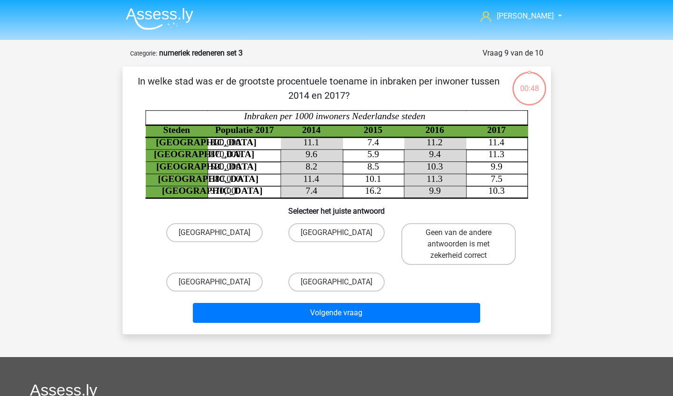
scroll to position [47, 0]
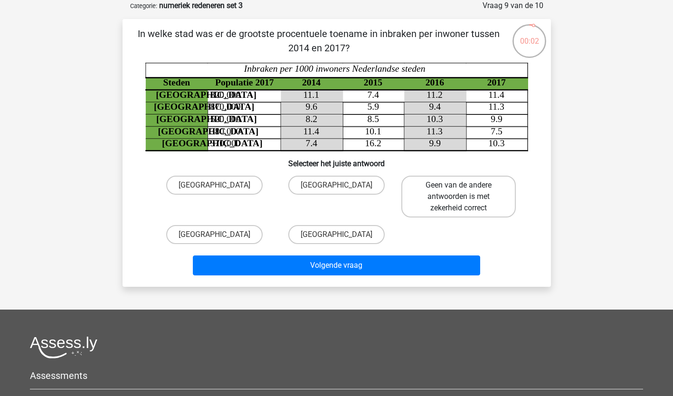
click at [441, 188] on label "Geen van de andere antwoorden is met zekerheid correct" at bounding box center [458, 197] width 114 height 42
click at [459, 188] on input "Geen van de andere antwoorden is met zekerheid correct" at bounding box center [462, 188] width 6 height 6
radio input "true"
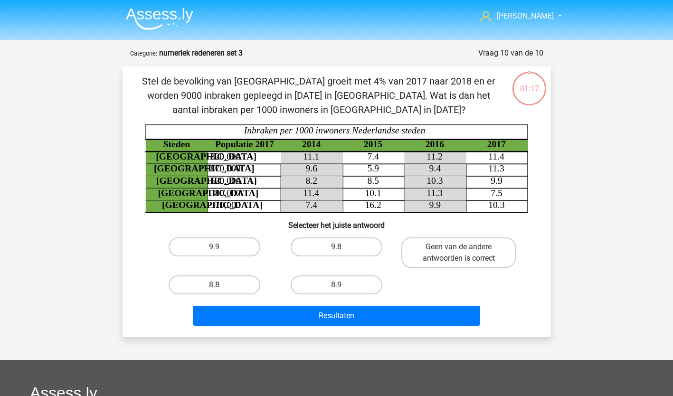
scroll to position [47, 0]
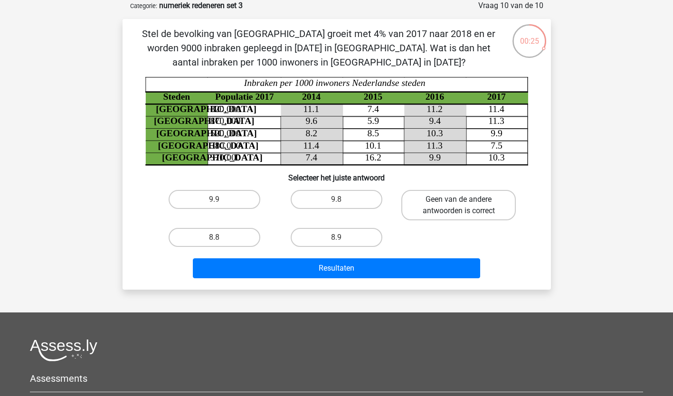
click at [467, 201] on label "Geen van de andere antwoorden is correct" at bounding box center [458, 205] width 114 height 30
click at [465, 201] on input "Geen van de andere antwoorden is correct" at bounding box center [462, 202] width 6 height 6
radio input "true"
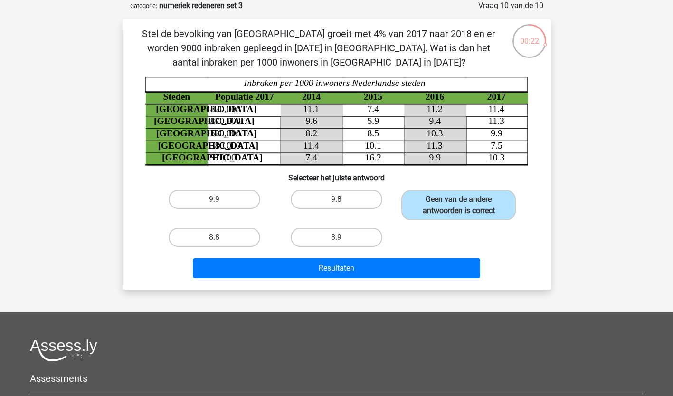
click at [358, 201] on label "9.8" at bounding box center [337, 199] width 92 height 19
click at [342, 201] on input "9.8" at bounding box center [339, 202] width 6 height 6
radio input "true"
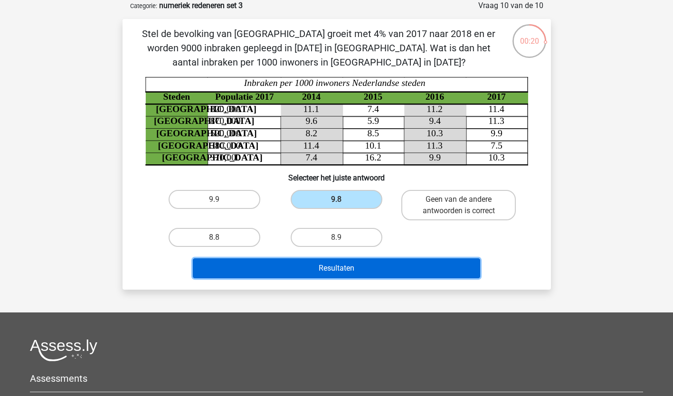
click at [341, 274] on button "Resultaten" at bounding box center [336, 268] width 287 height 20
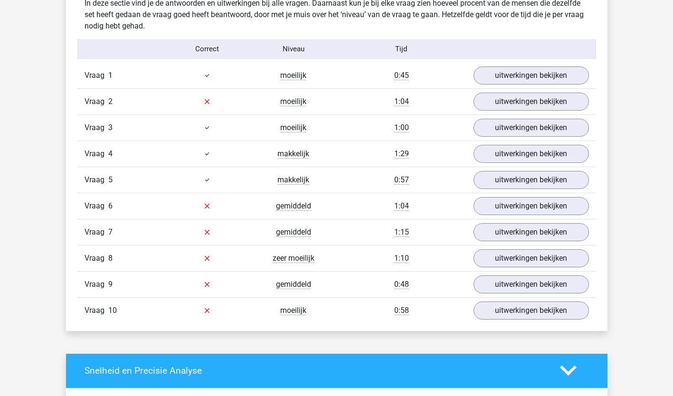
scroll to position [570, 0]
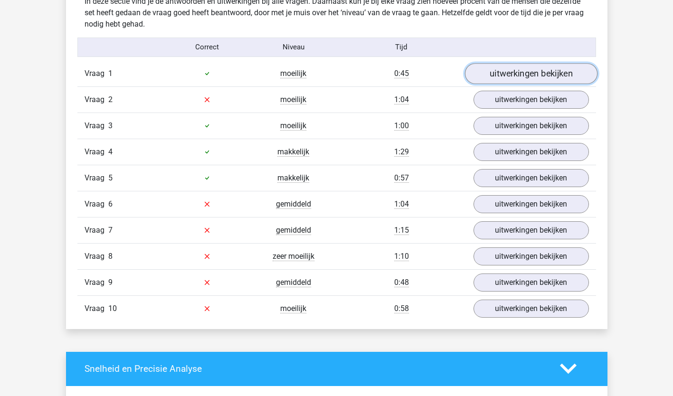
click at [544, 78] on link "uitwerkingen bekijken" at bounding box center [530, 73] width 132 height 21
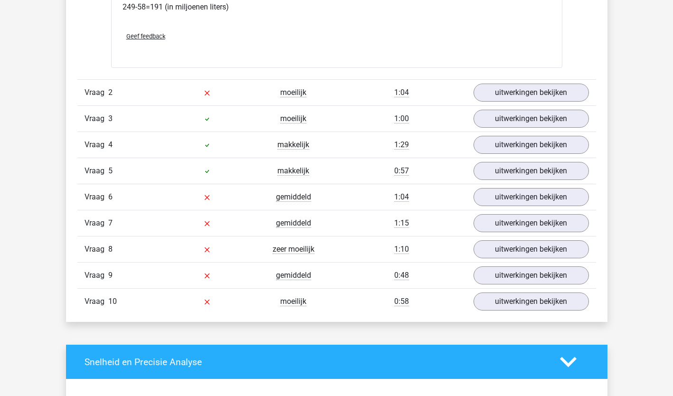
scroll to position [1184, 0]
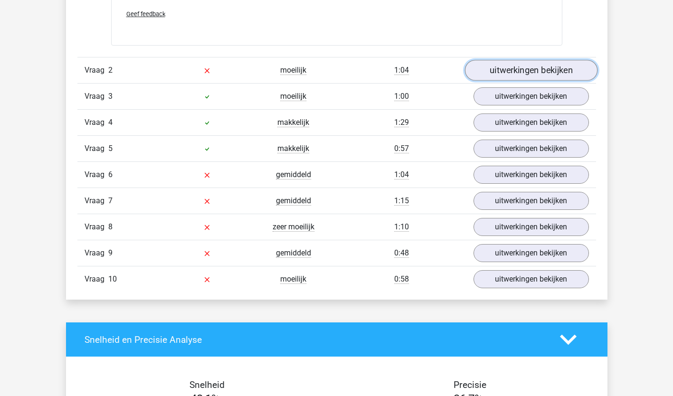
click at [546, 77] on link "uitwerkingen bekijken" at bounding box center [530, 70] width 132 height 21
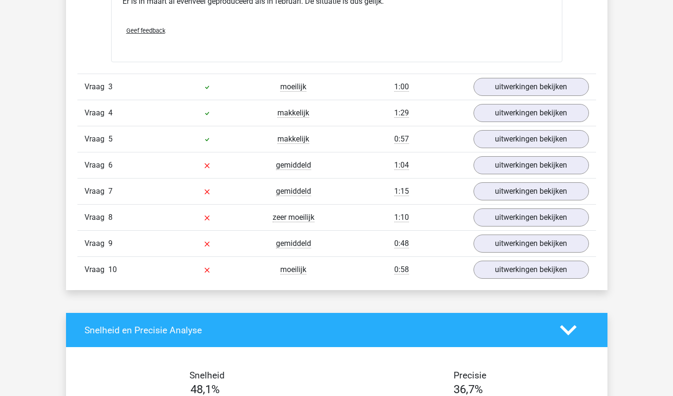
scroll to position [1837, 0]
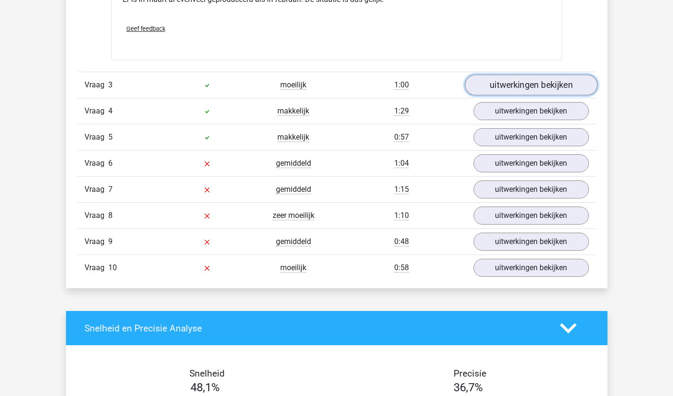
click at [522, 87] on link "uitwerkingen bekijken" at bounding box center [530, 85] width 132 height 21
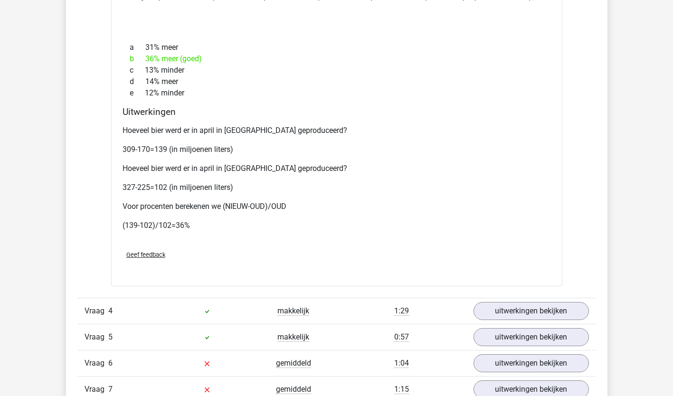
scroll to position [2329, 0]
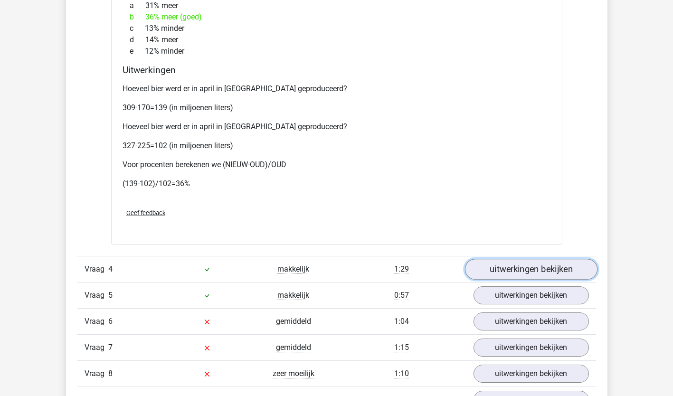
click at [570, 268] on link "uitwerkingen bekijken" at bounding box center [530, 269] width 132 height 21
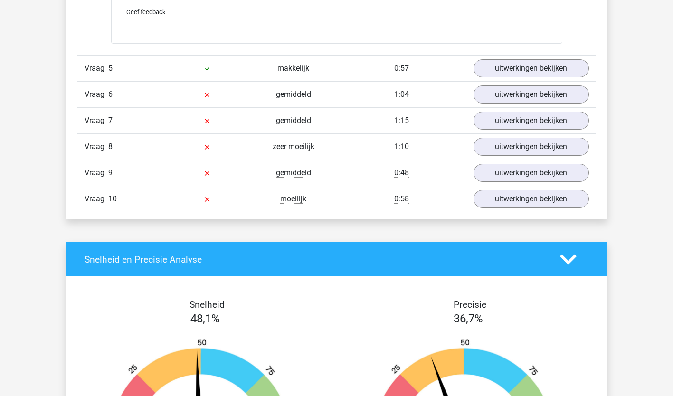
scroll to position [3010, 0]
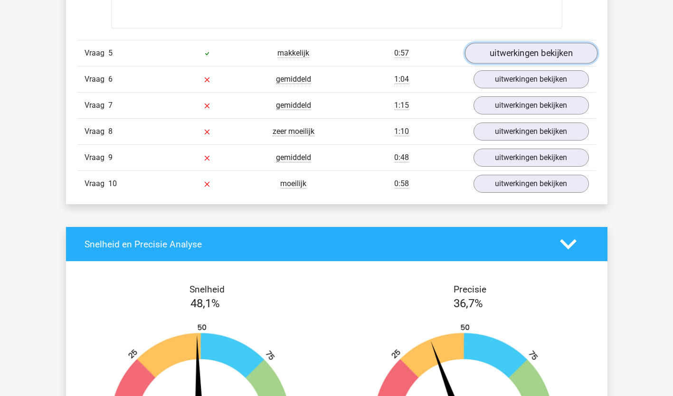
click at [538, 49] on link "uitwerkingen bekijken" at bounding box center [530, 53] width 132 height 21
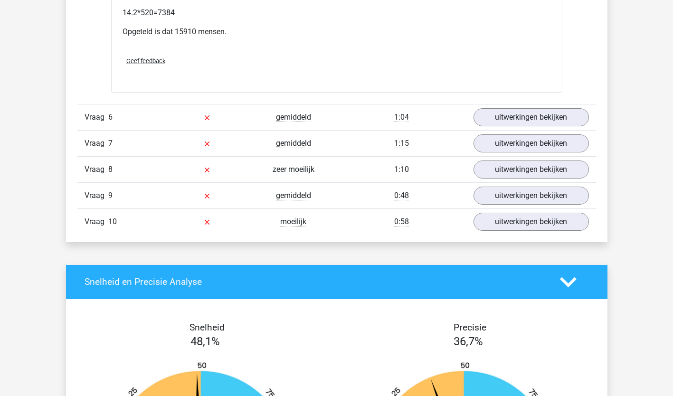
scroll to position [3396, 0]
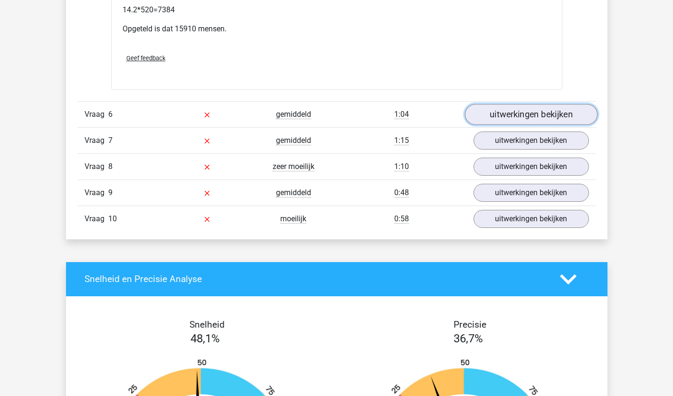
click at [519, 104] on link "uitwerkingen bekijken" at bounding box center [530, 114] width 132 height 21
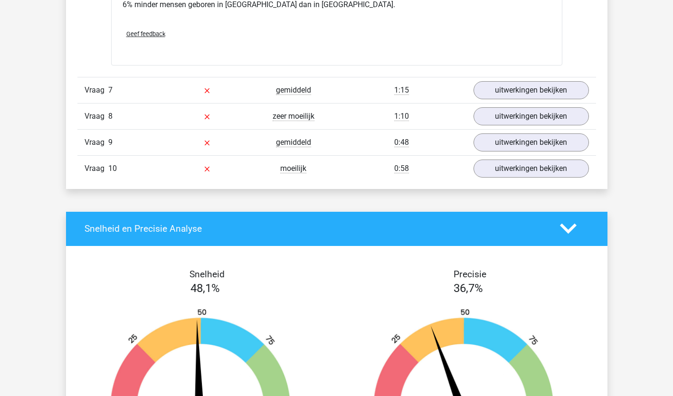
scroll to position [3923, 0]
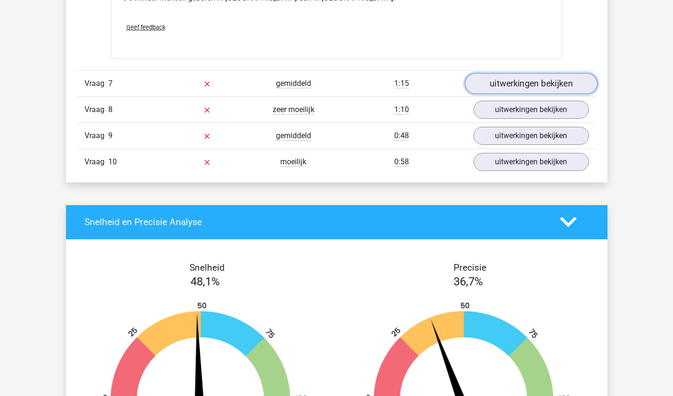
click at [556, 73] on link "uitwerkingen bekijken" at bounding box center [530, 83] width 132 height 21
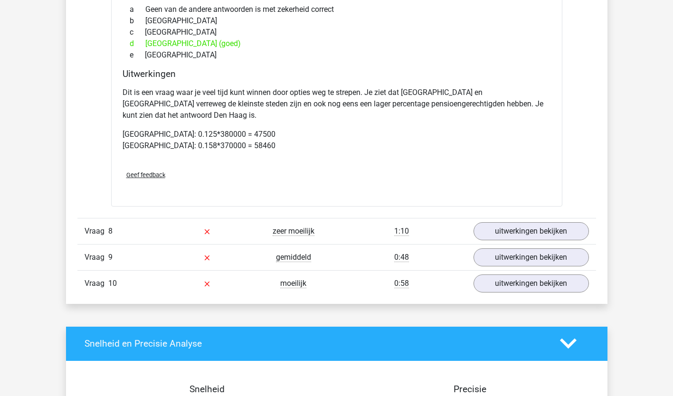
scroll to position [4191, 0]
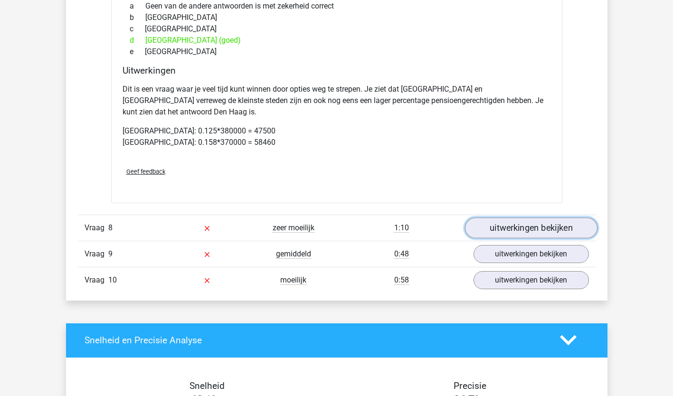
click at [557, 217] on link "uitwerkingen bekijken" at bounding box center [530, 227] width 132 height 21
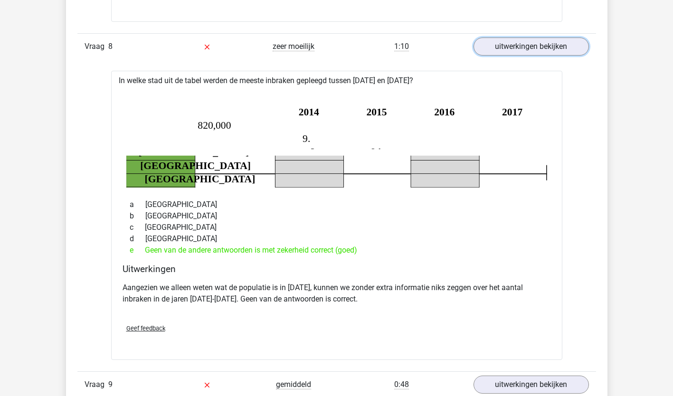
scroll to position [4408, 0]
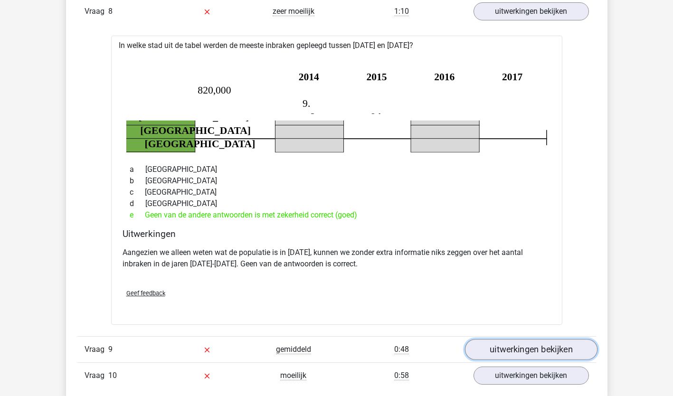
click at [581, 339] on link "uitwerkingen bekijken" at bounding box center [530, 349] width 132 height 21
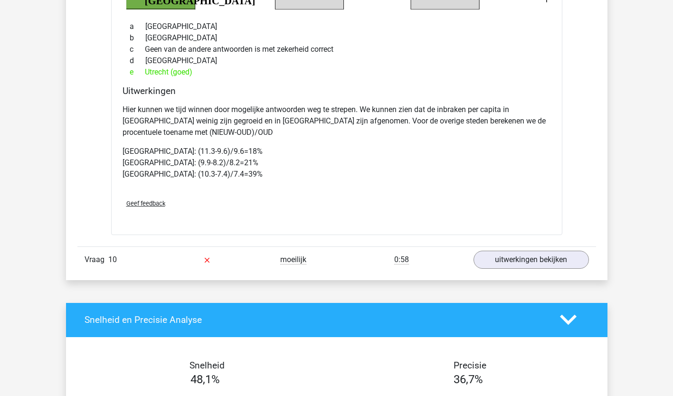
scroll to position [5025, 0]
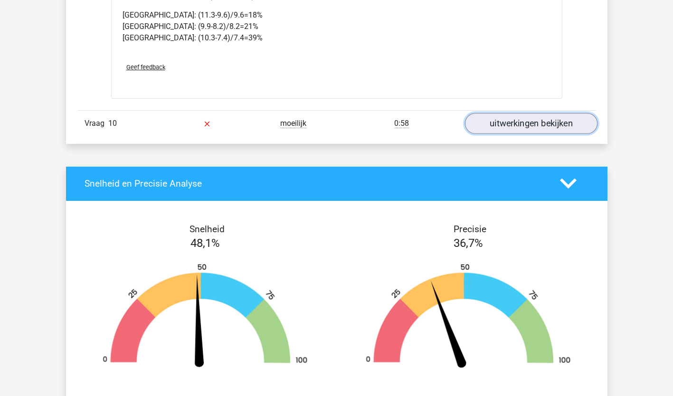
click at [551, 113] on link "uitwerkingen bekijken" at bounding box center [530, 123] width 132 height 21
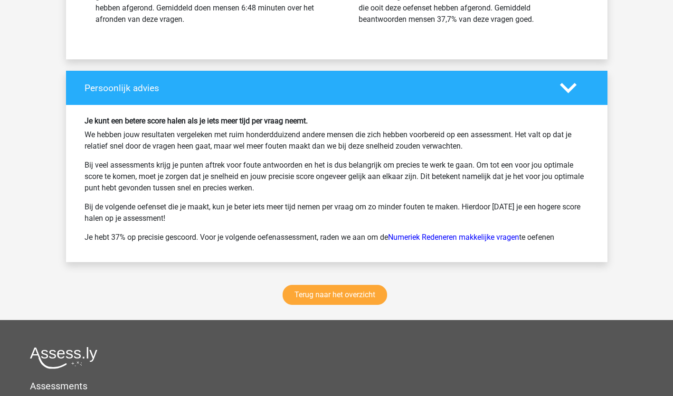
scroll to position [5858, 0]
